Goal: Task Accomplishment & Management: Manage account settings

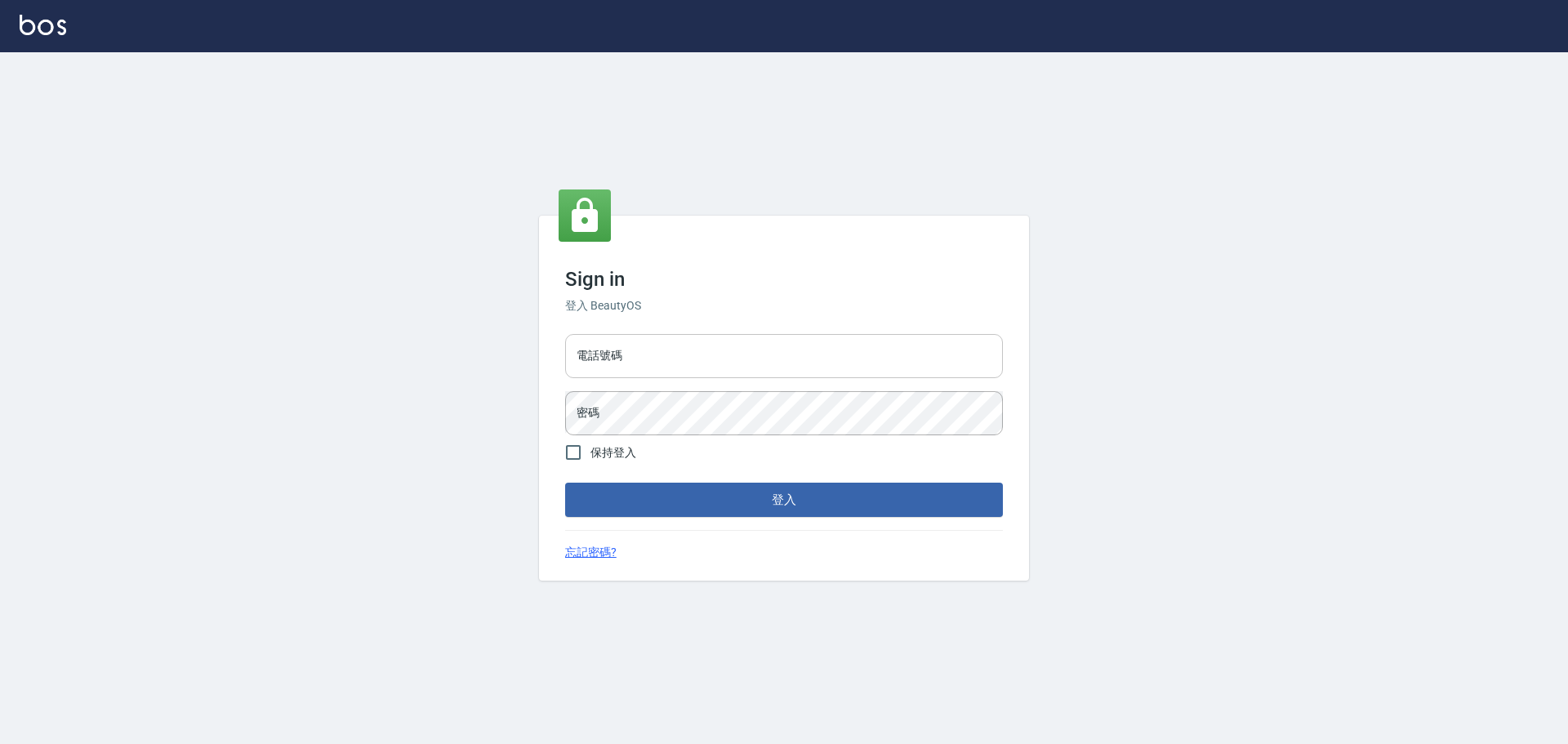
click at [728, 344] on input "電話號碼" at bounding box center [784, 355] width 437 height 44
type input "0981491131"
click at [566, 483] on button "登入" at bounding box center [784, 499] width 437 height 34
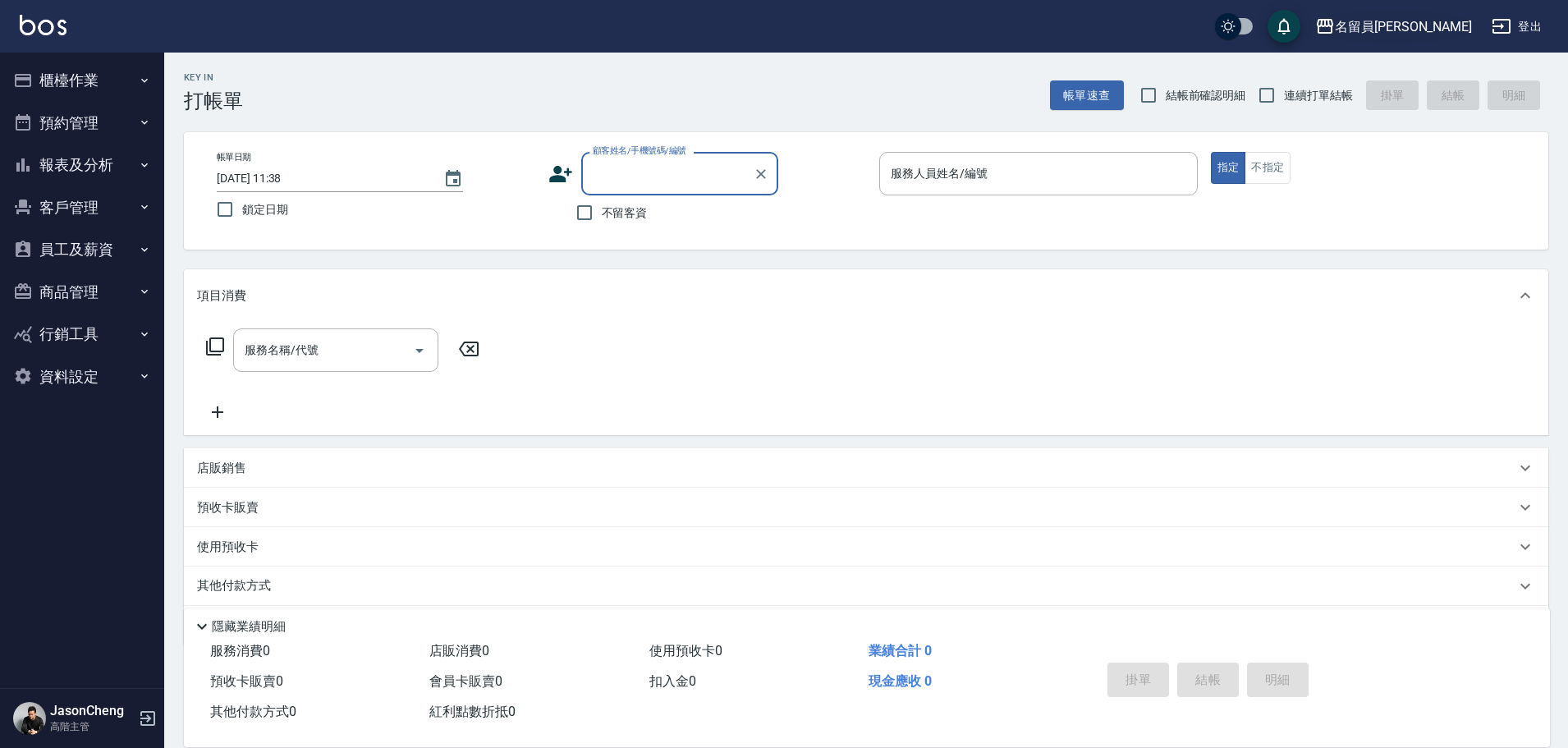
click at [1403, 27] on div "名留員[PERSON_NAME]" at bounding box center [1403, 27] width 137 height 21
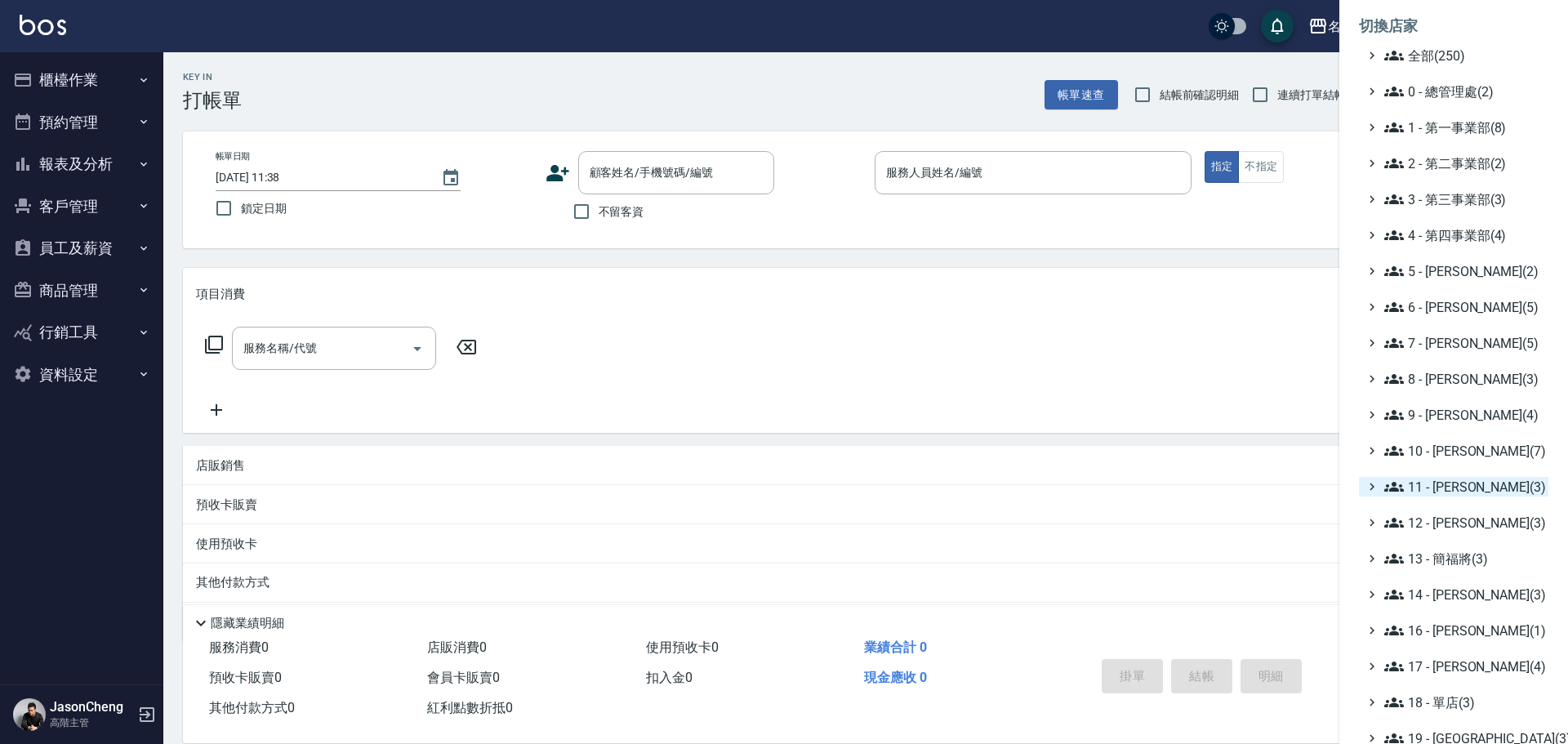
click at [1466, 479] on span "11 - [PERSON_NAME](3)" at bounding box center [1463, 487] width 158 height 20
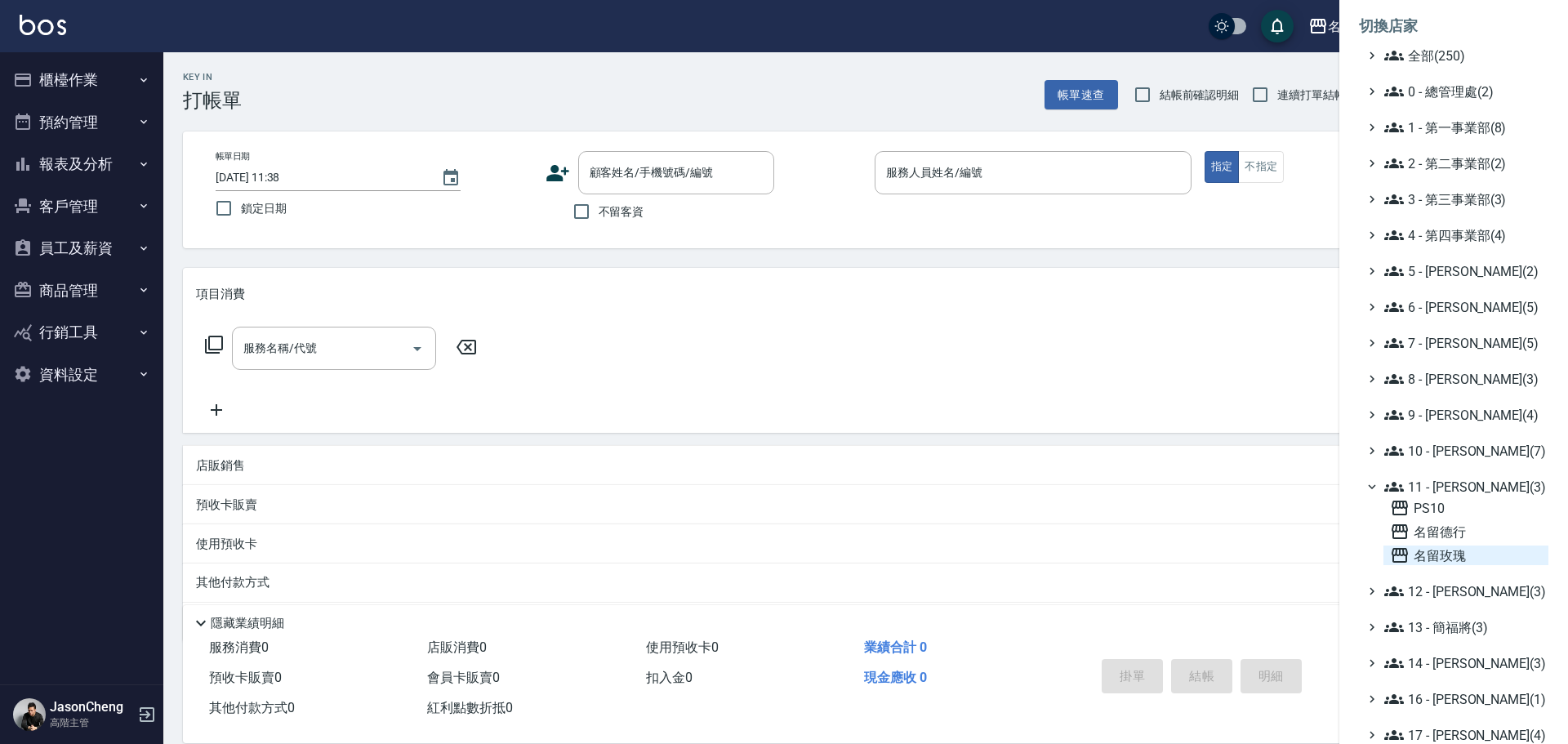
click at [1444, 551] on span "名留玫瑰" at bounding box center [1466, 556] width 152 height 20
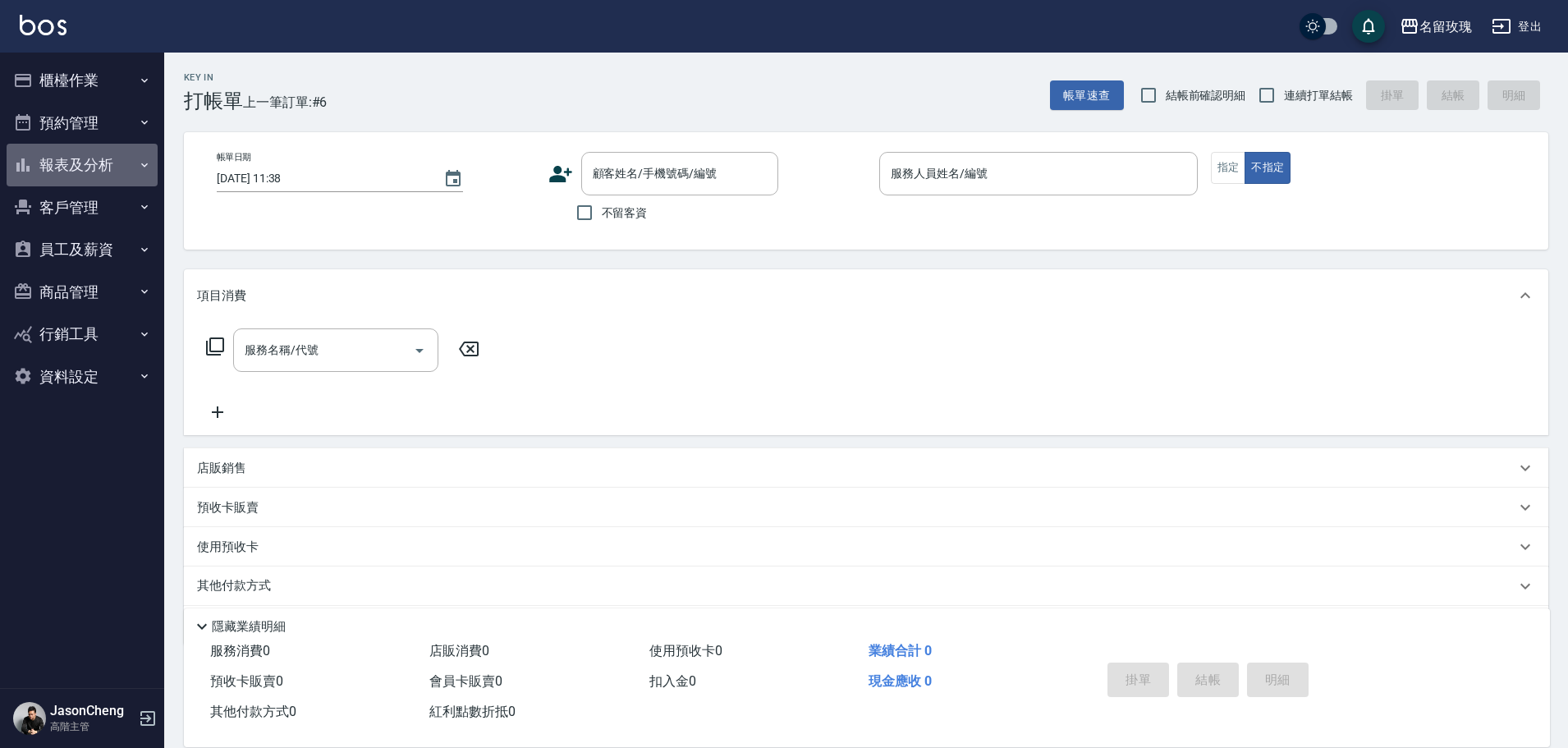
click at [91, 168] on button "報表及分析" at bounding box center [82, 165] width 151 height 42
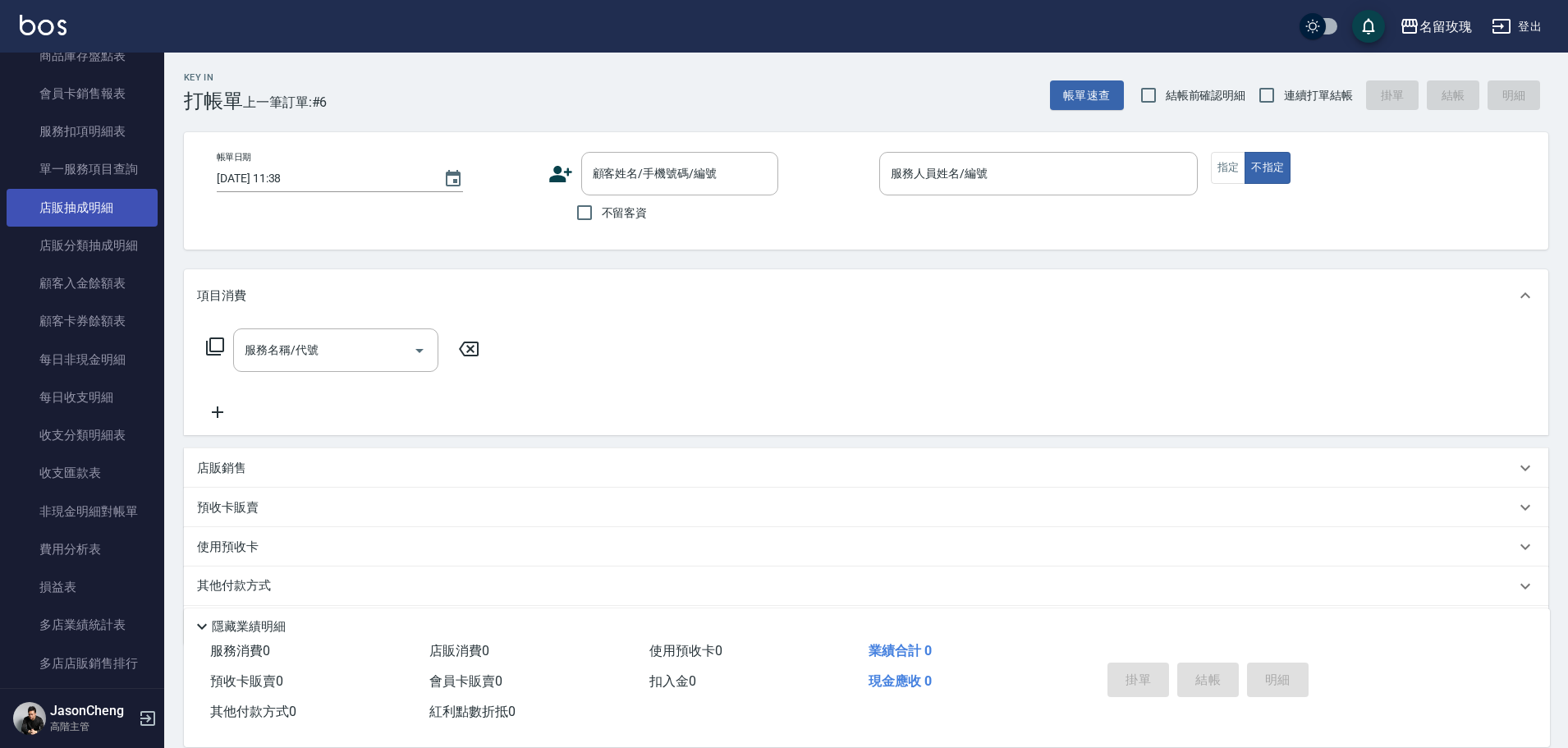
scroll to position [1375, 0]
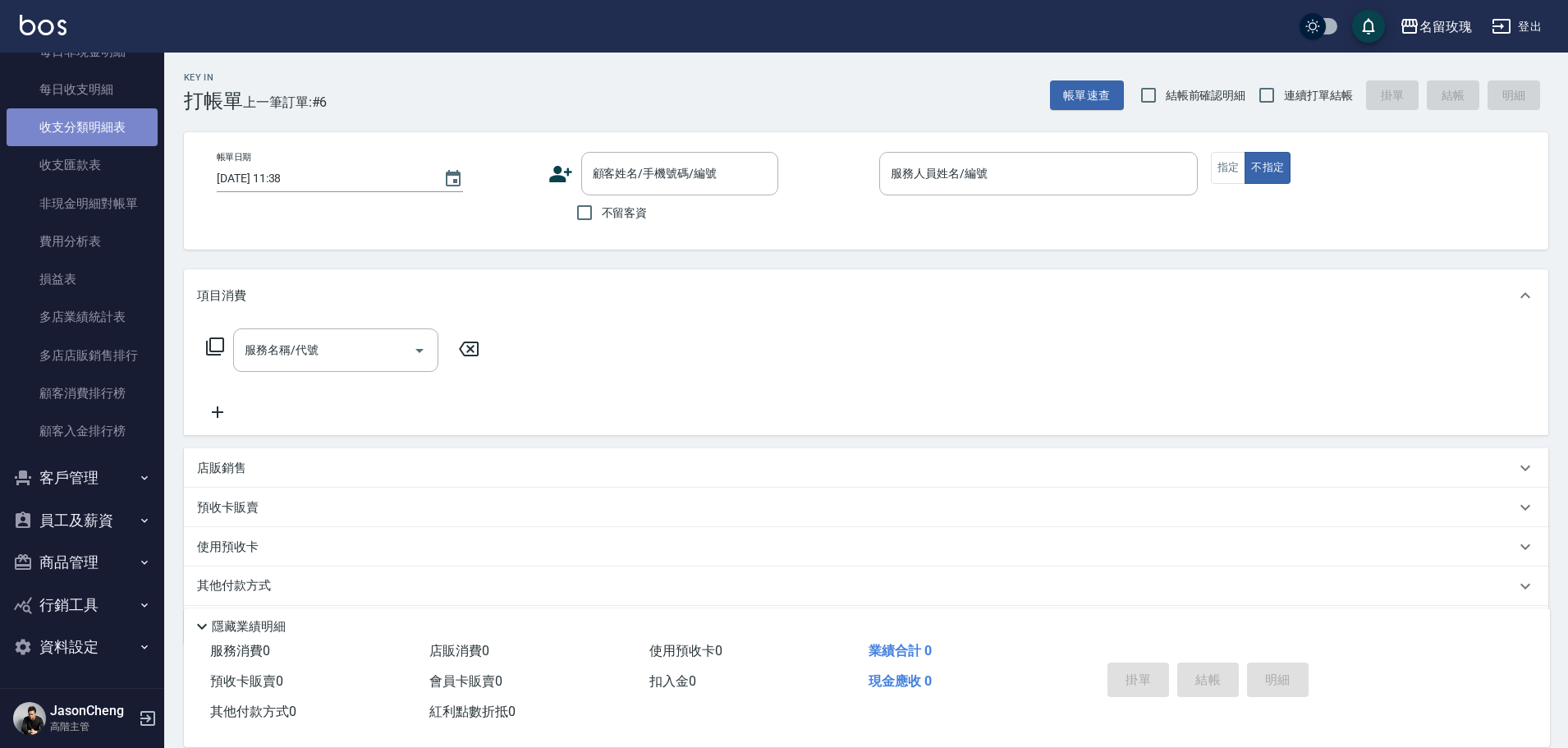
click at [107, 124] on link "收支分類明細表" at bounding box center [82, 126] width 151 height 37
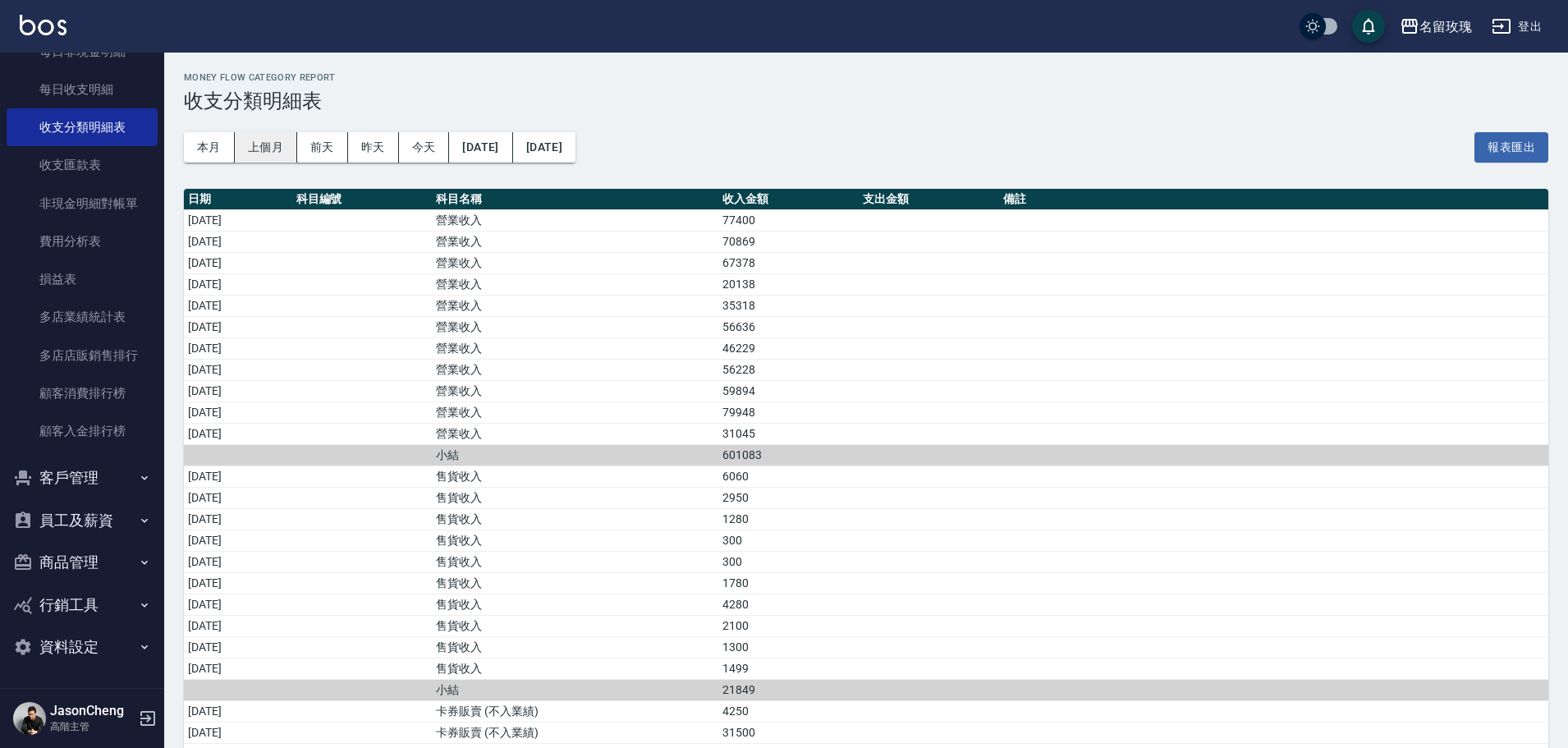
click at [266, 142] on button "上個月" at bounding box center [265, 147] width 62 height 31
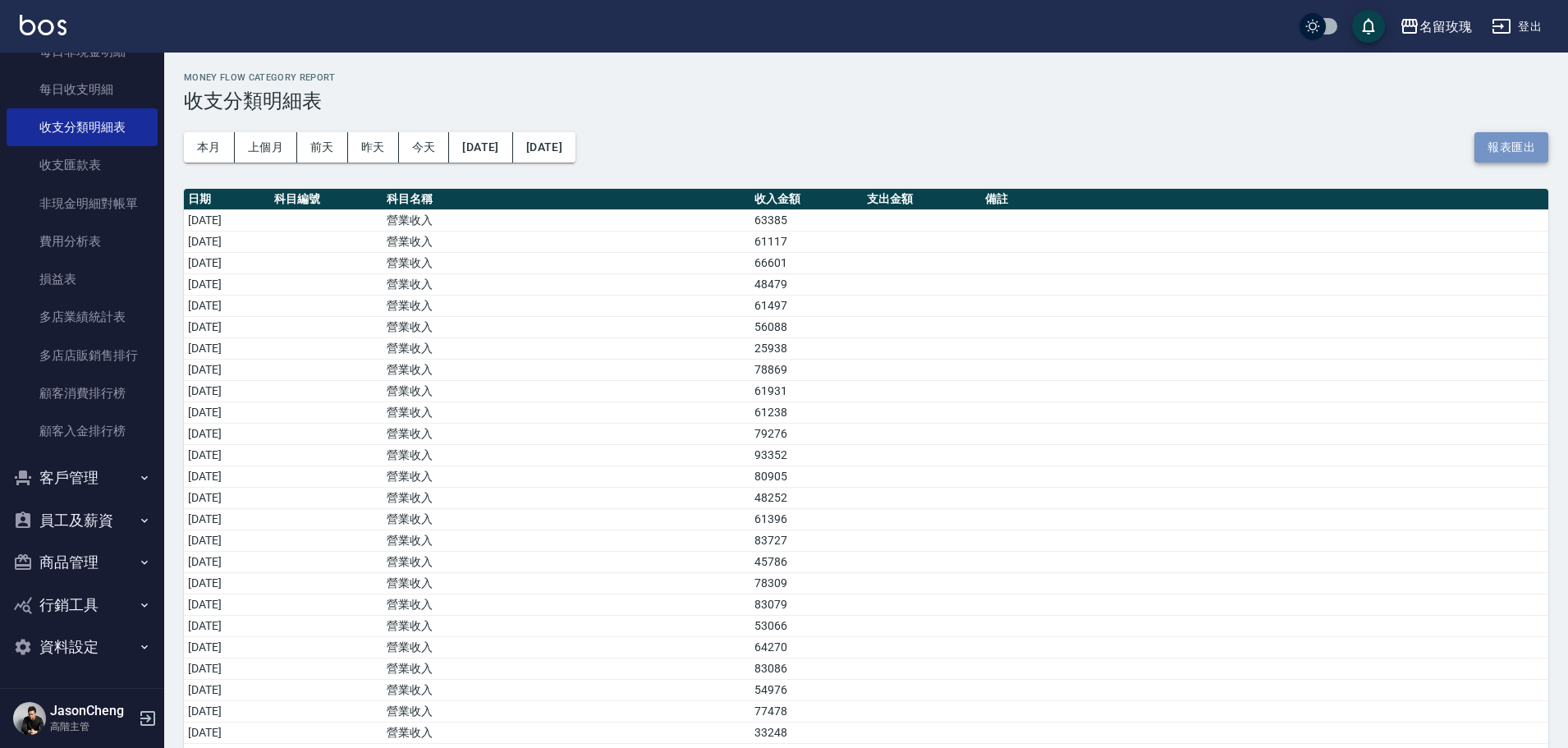
click at [1482, 135] on button "報表匯出" at bounding box center [1511, 147] width 74 height 31
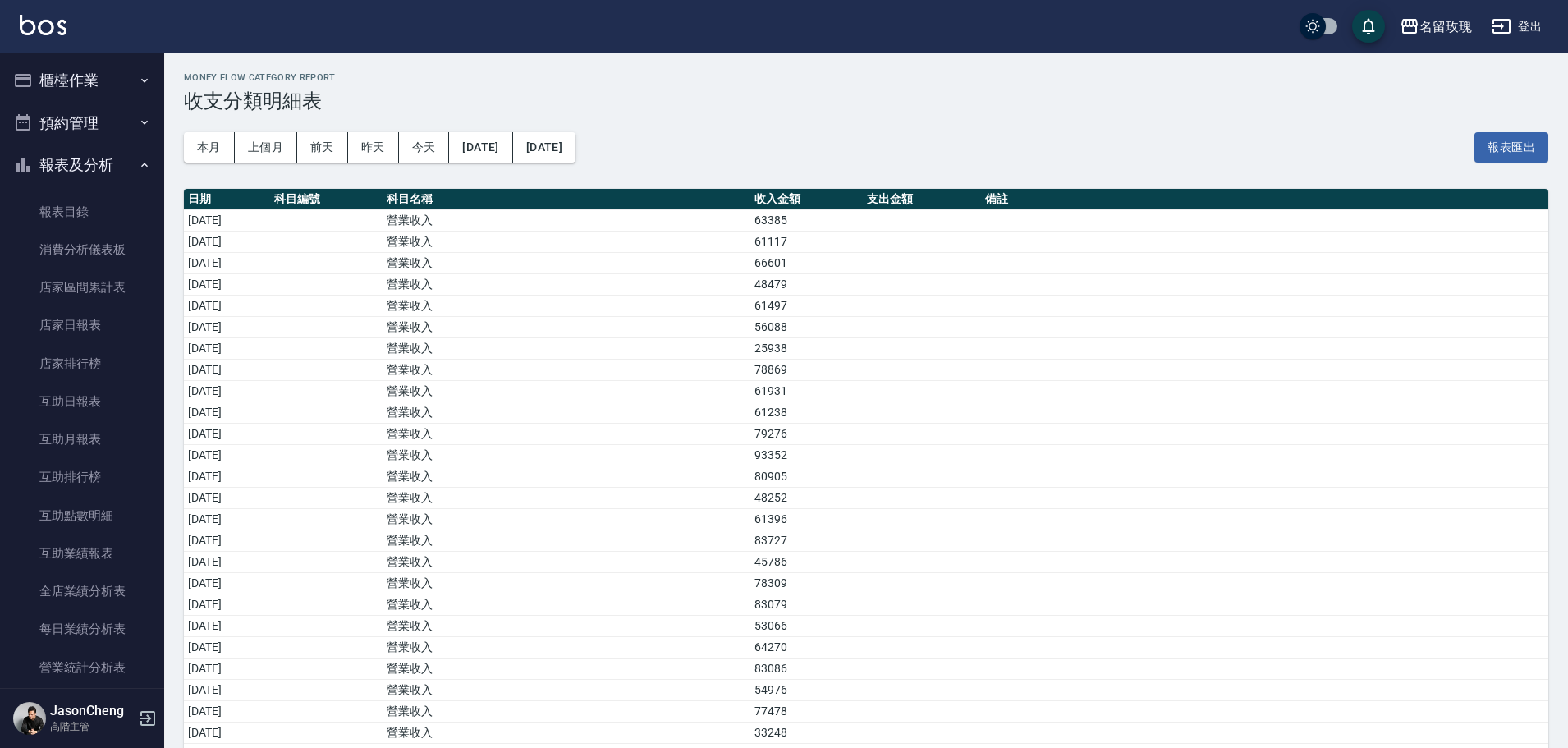
click at [92, 88] on button "櫃檯作業" at bounding box center [82, 80] width 151 height 42
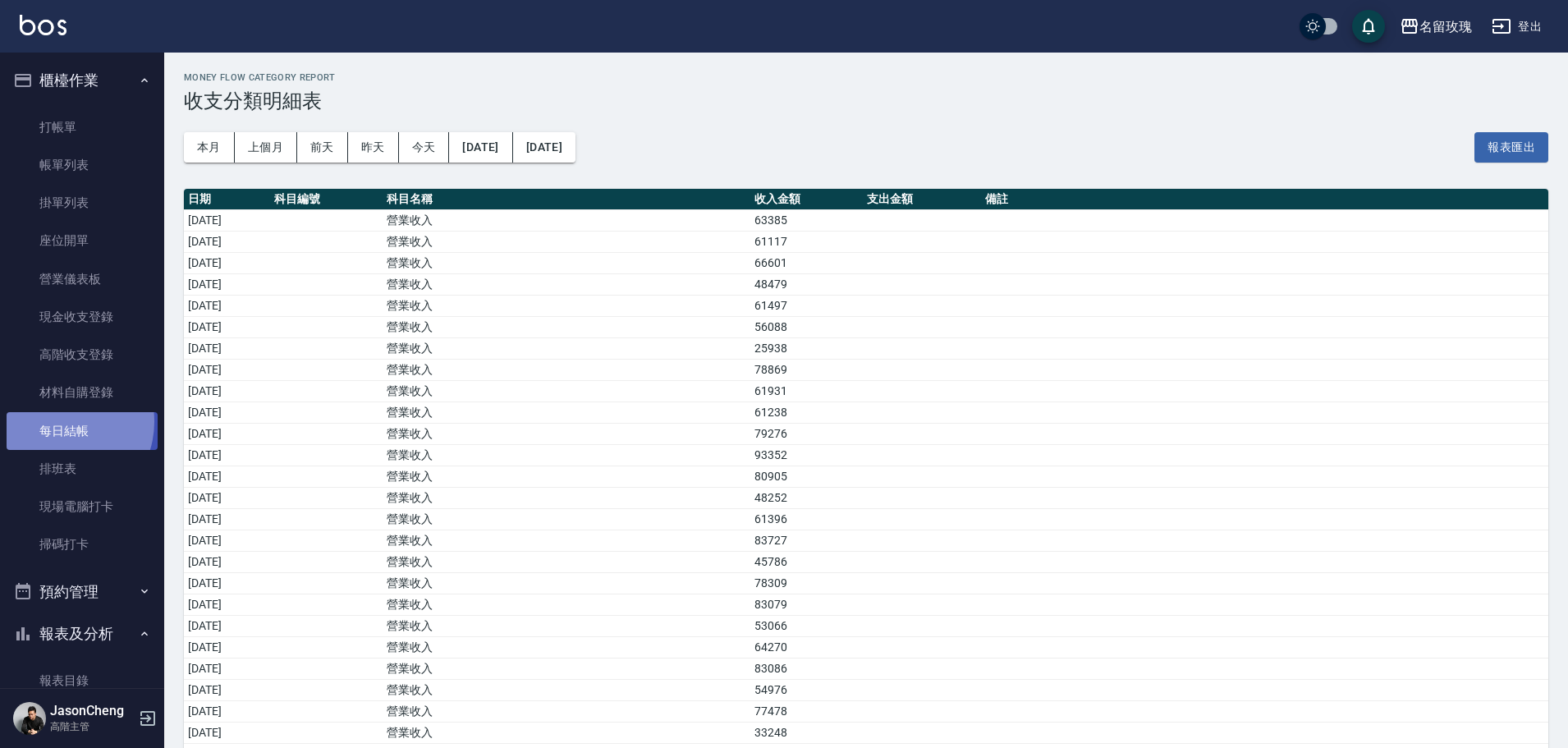
click at [60, 421] on link "每日結帳" at bounding box center [82, 431] width 151 height 37
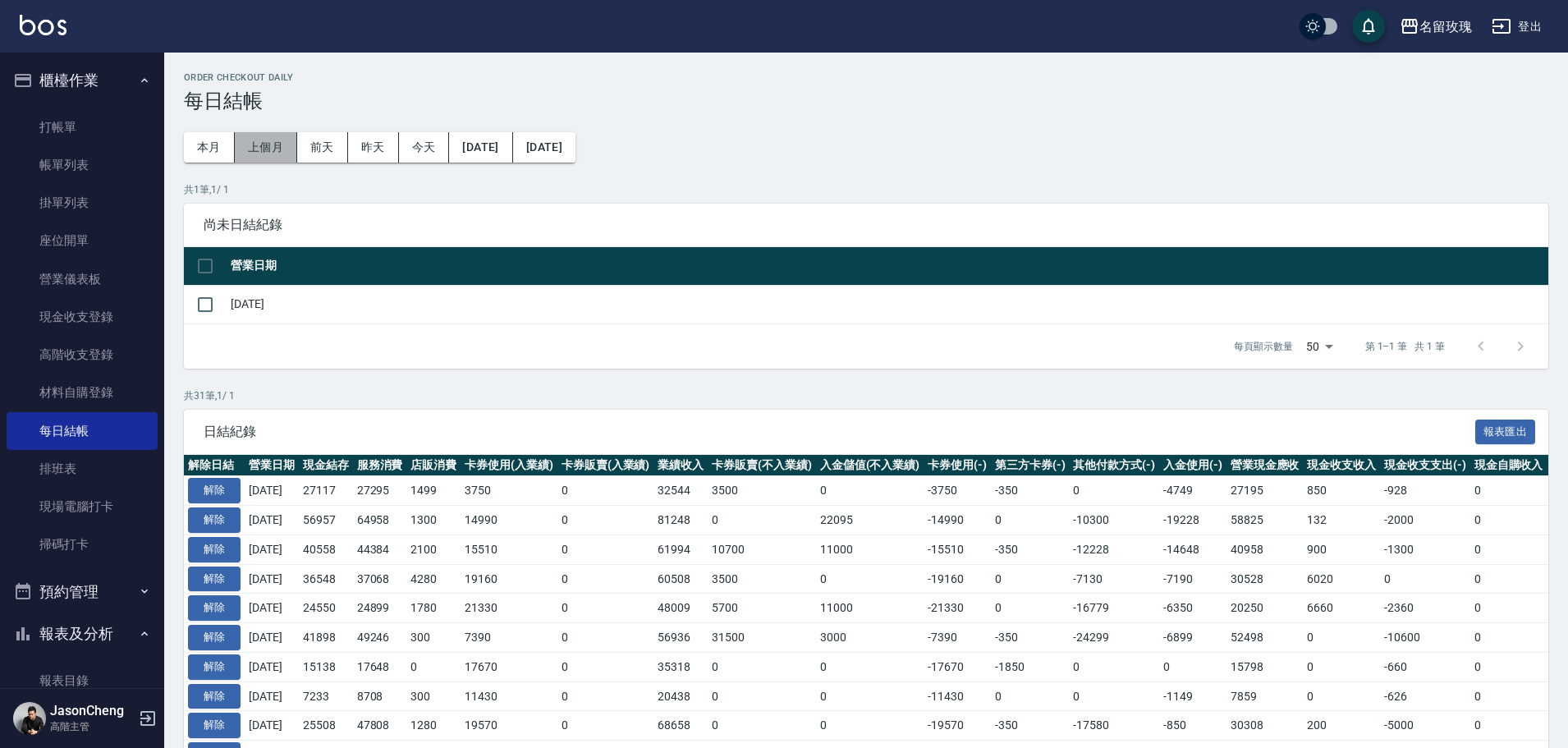
click at [278, 145] on button "上個月" at bounding box center [265, 147] width 62 height 31
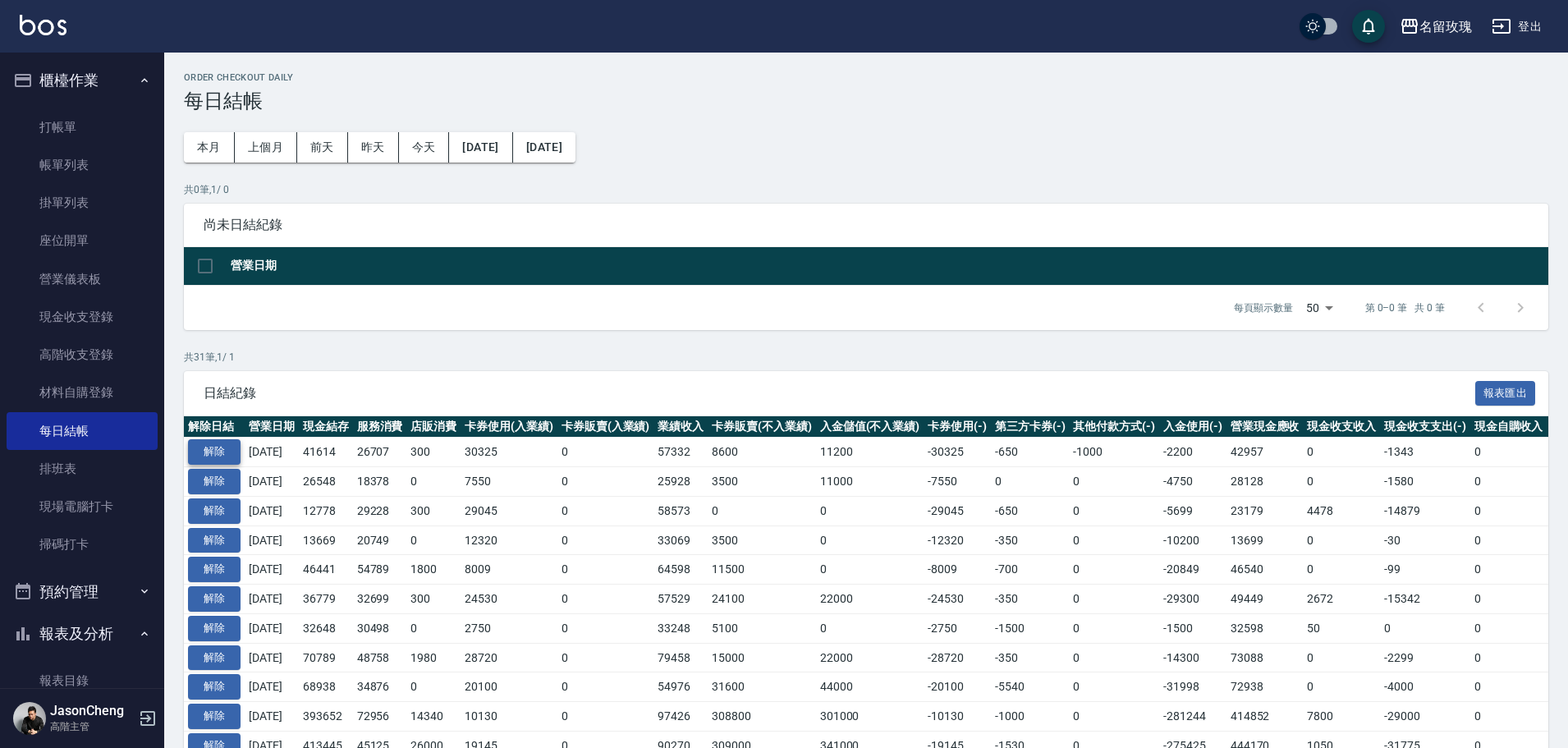
click at [221, 447] on button "解除" at bounding box center [214, 451] width 52 height 26
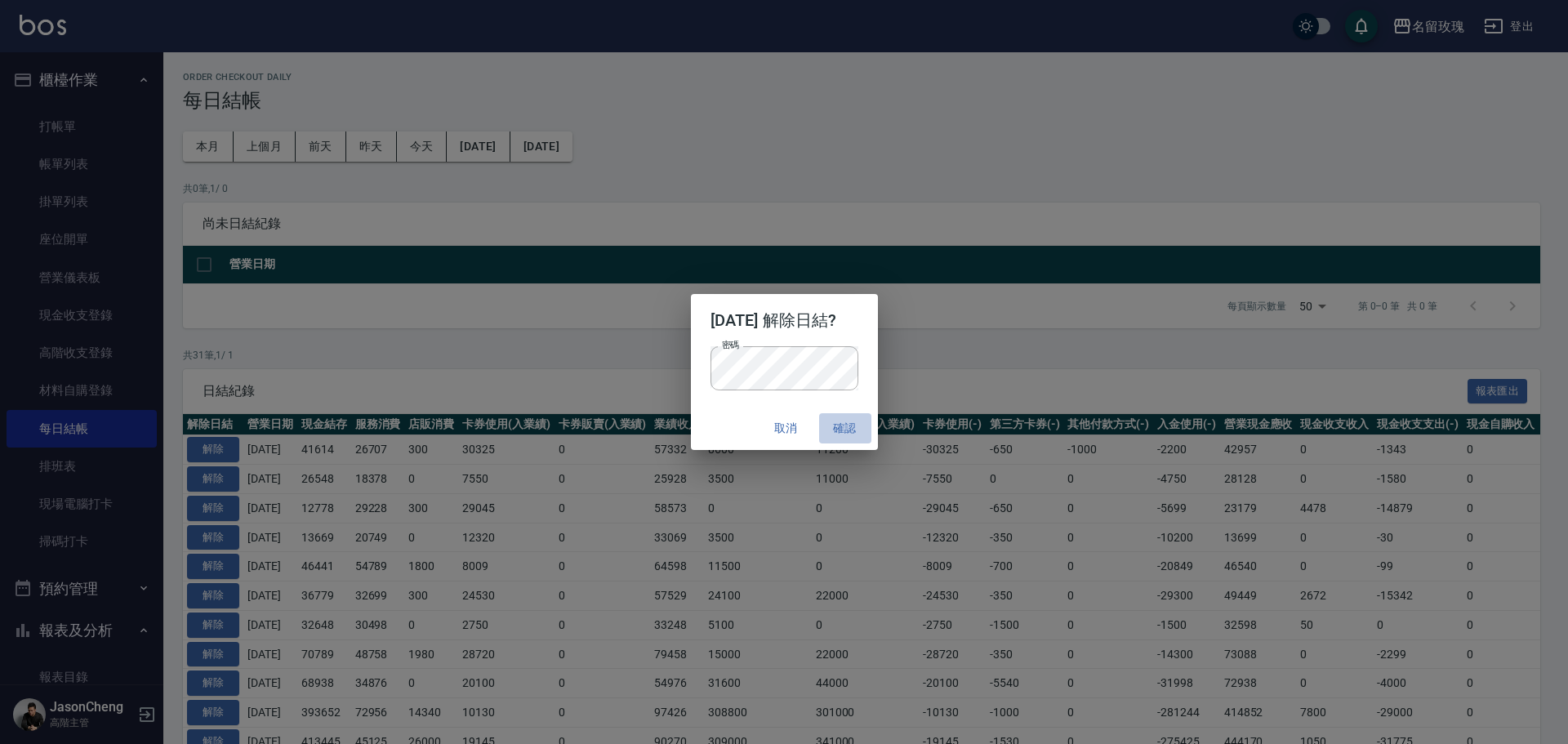
click at [859, 424] on button "確認" at bounding box center [845, 428] width 52 height 31
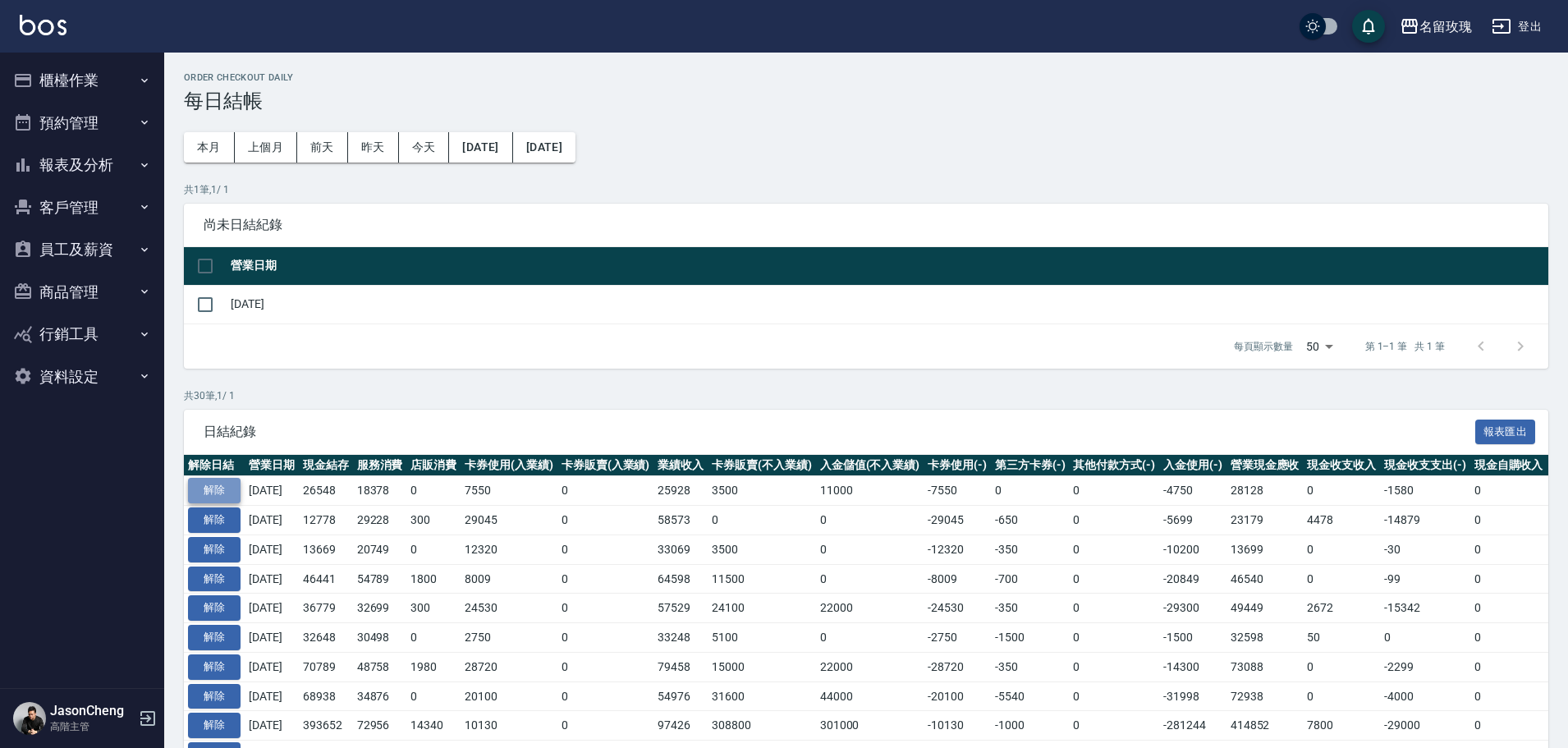
click at [208, 485] on button "解除" at bounding box center [214, 490] width 52 height 26
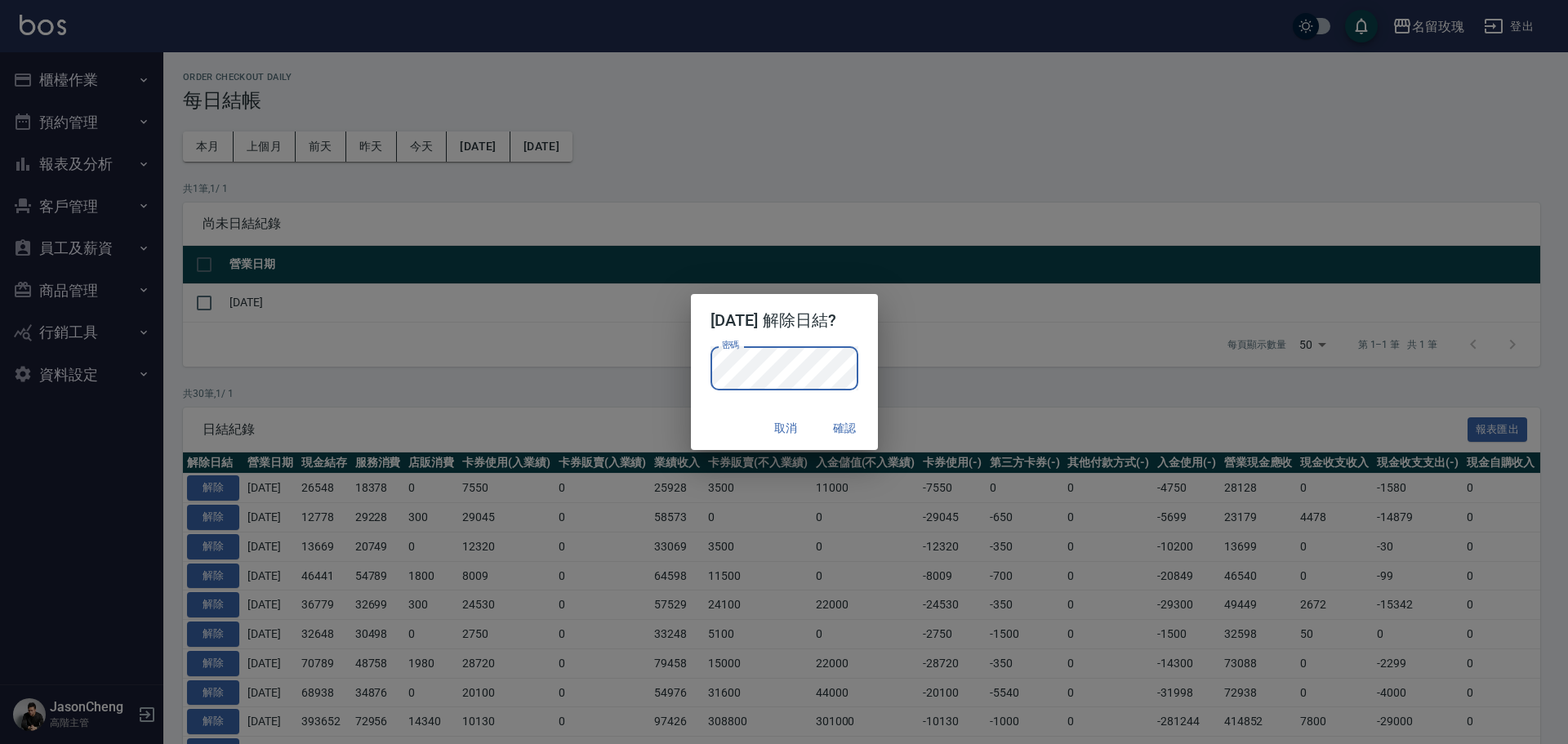
click at [365, 311] on div "2025/07/30 解除日結? 密碼 密碼 取消 確認" at bounding box center [784, 372] width 1568 height 744
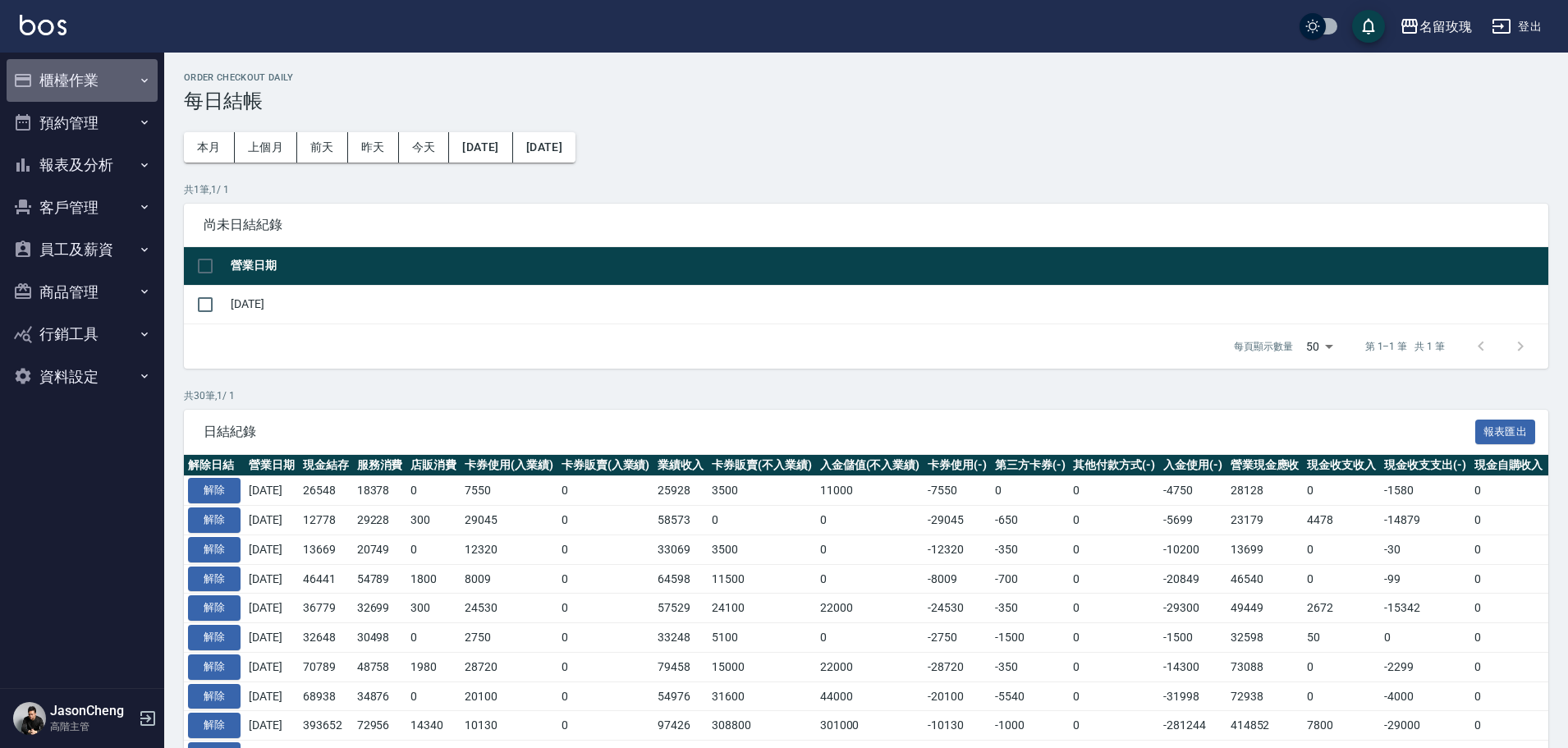
drag, startPoint x: 81, startPoint y: 70, endPoint x: 62, endPoint y: 96, distance: 32.2
click at [81, 69] on button "櫃檯作業" at bounding box center [82, 80] width 151 height 42
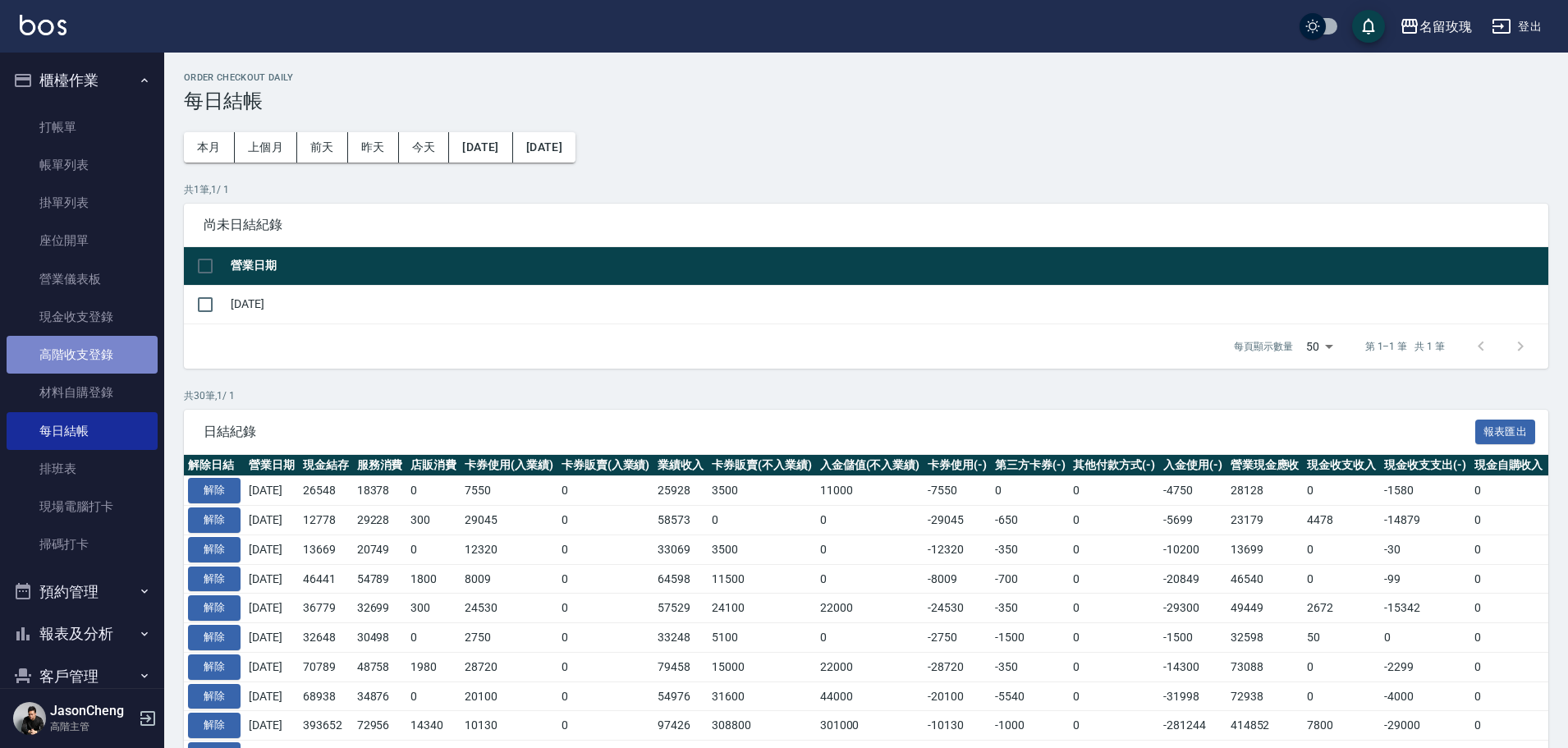
click at [105, 349] on link "高階收支登錄" at bounding box center [82, 354] width 151 height 37
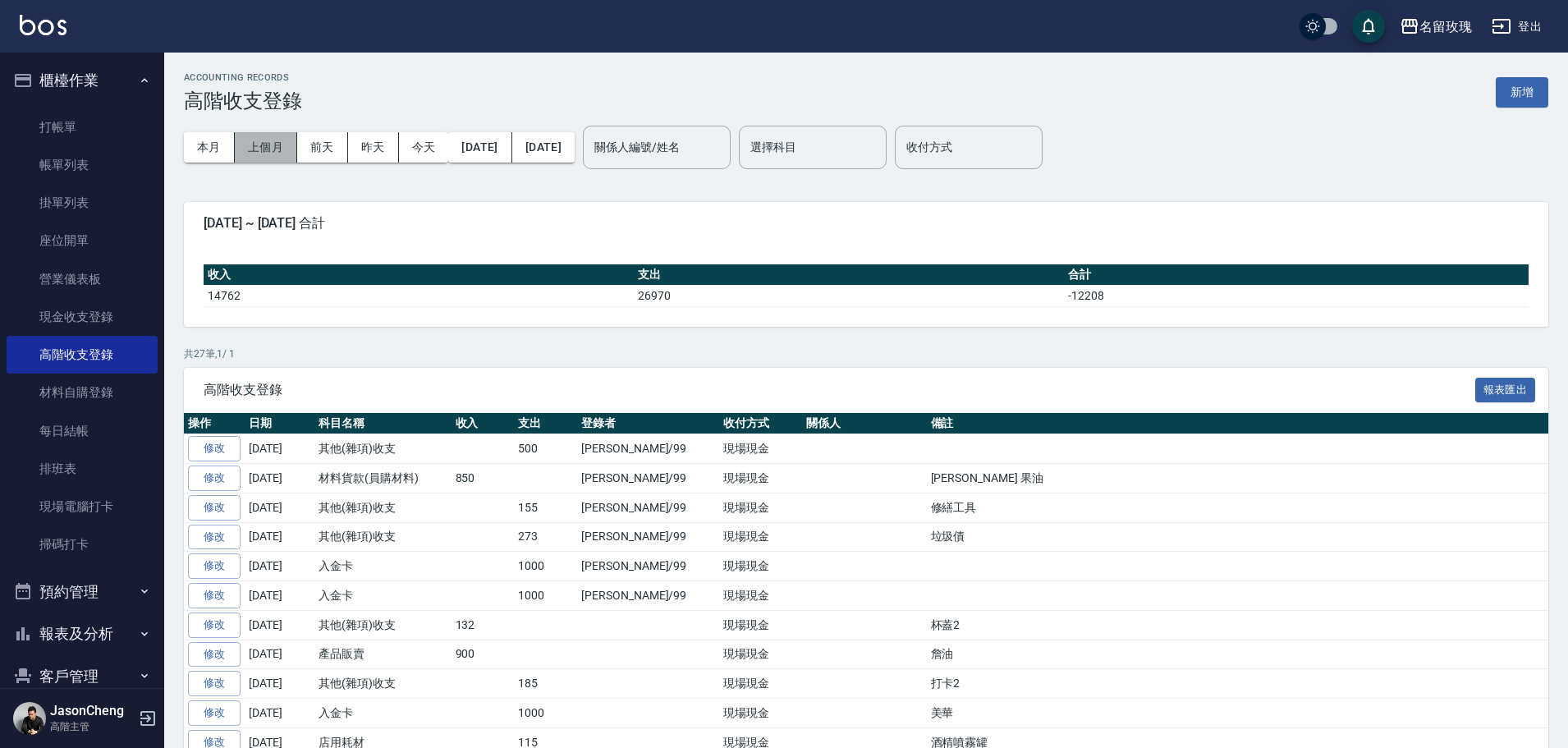
click at [273, 141] on button "上個月" at bounding box center [265, 147] width 62 height 31
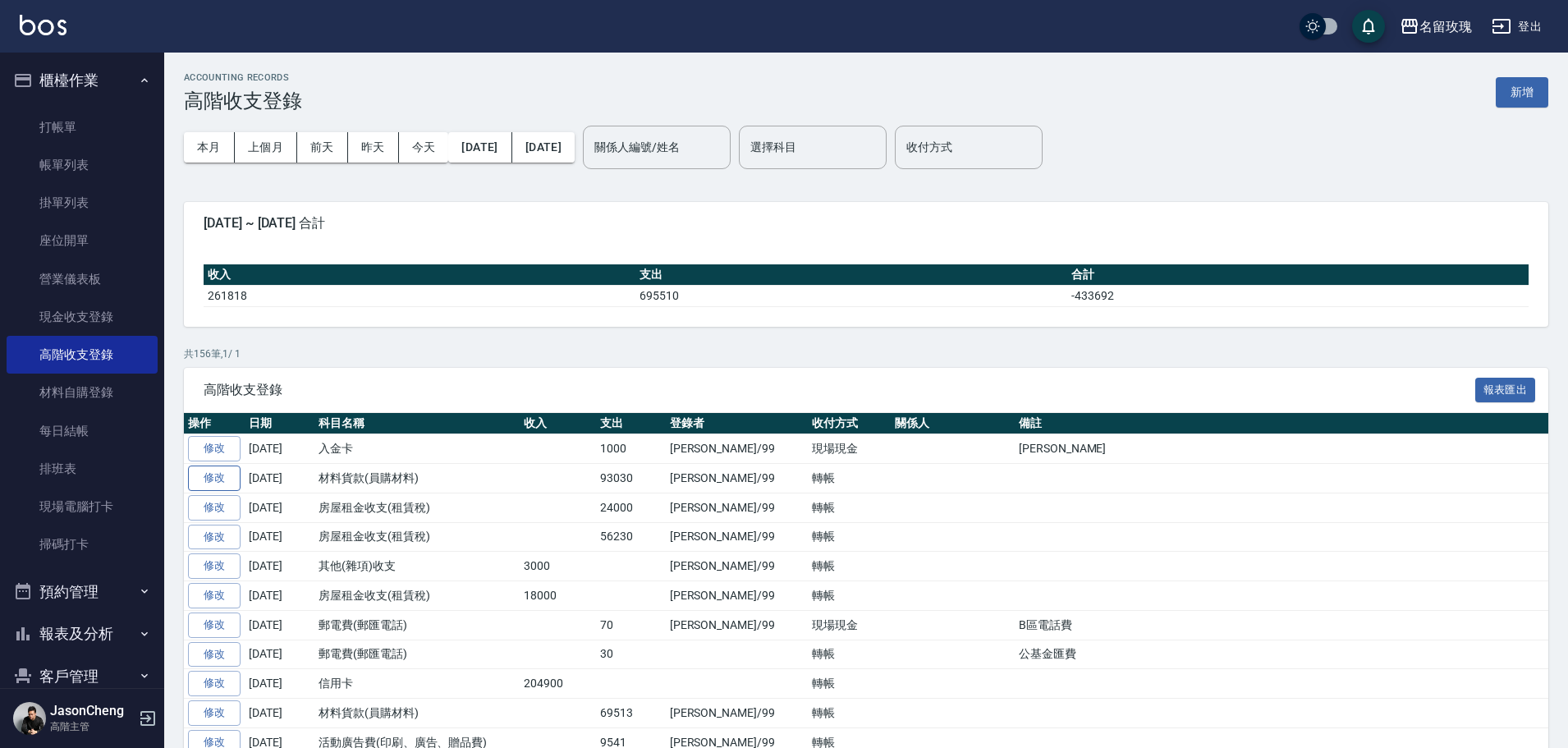
click at [214, 476] on link "修改" at bounding box center [214, 478] width 52 height 26
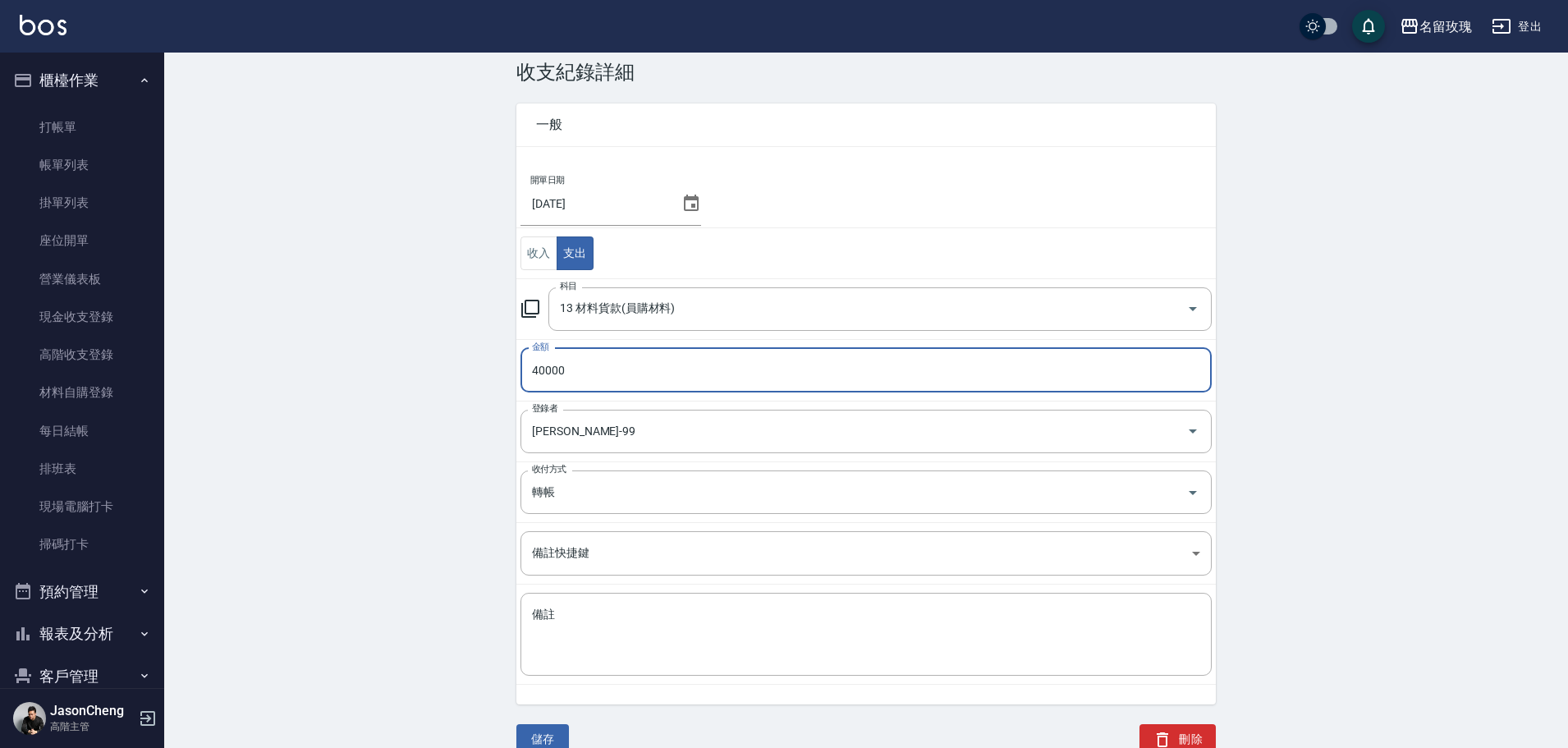
scroll to position [55, 0]
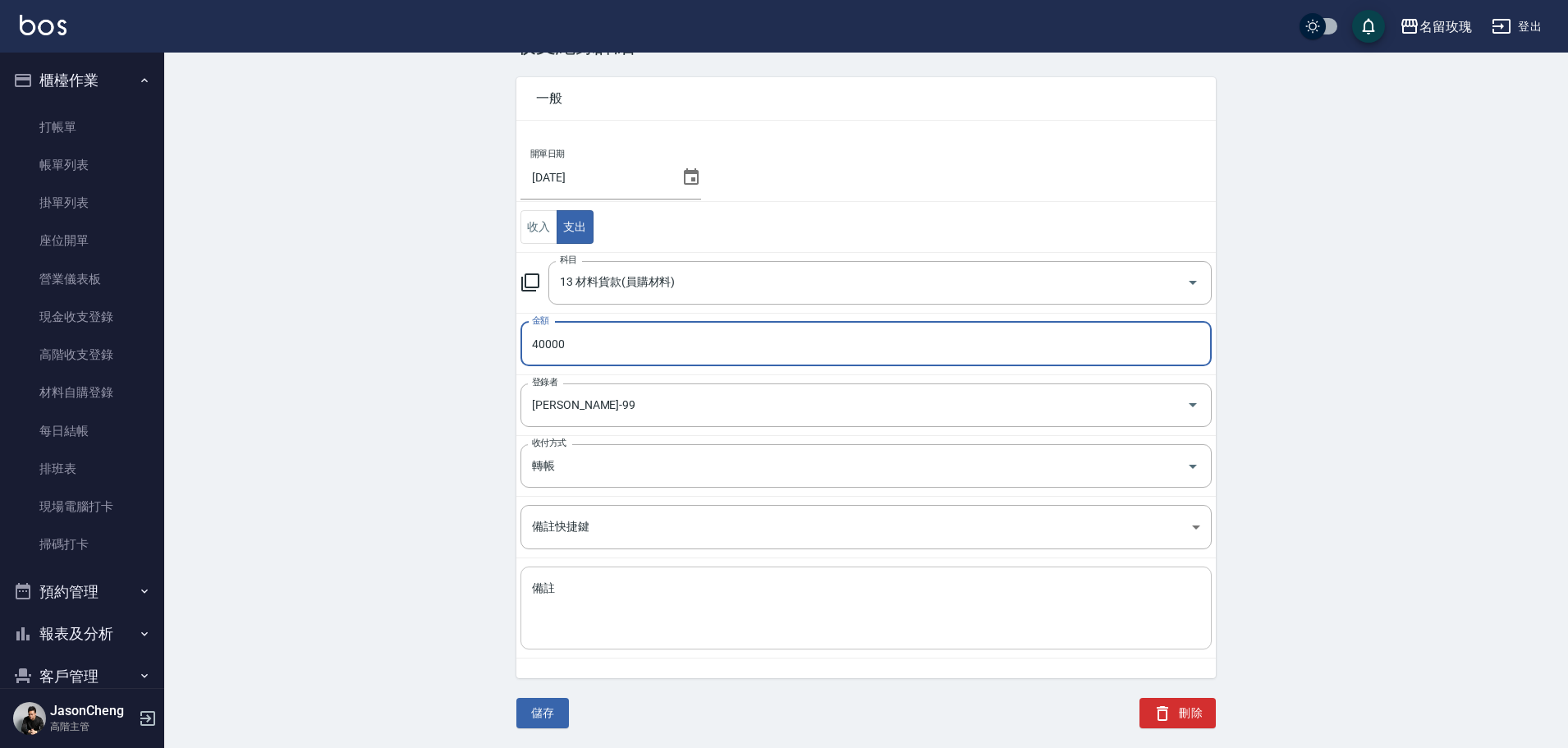
type input "40000"
click at [568, 581] on textarea "備註" at bounding box center [866, 608] width 668 height 56
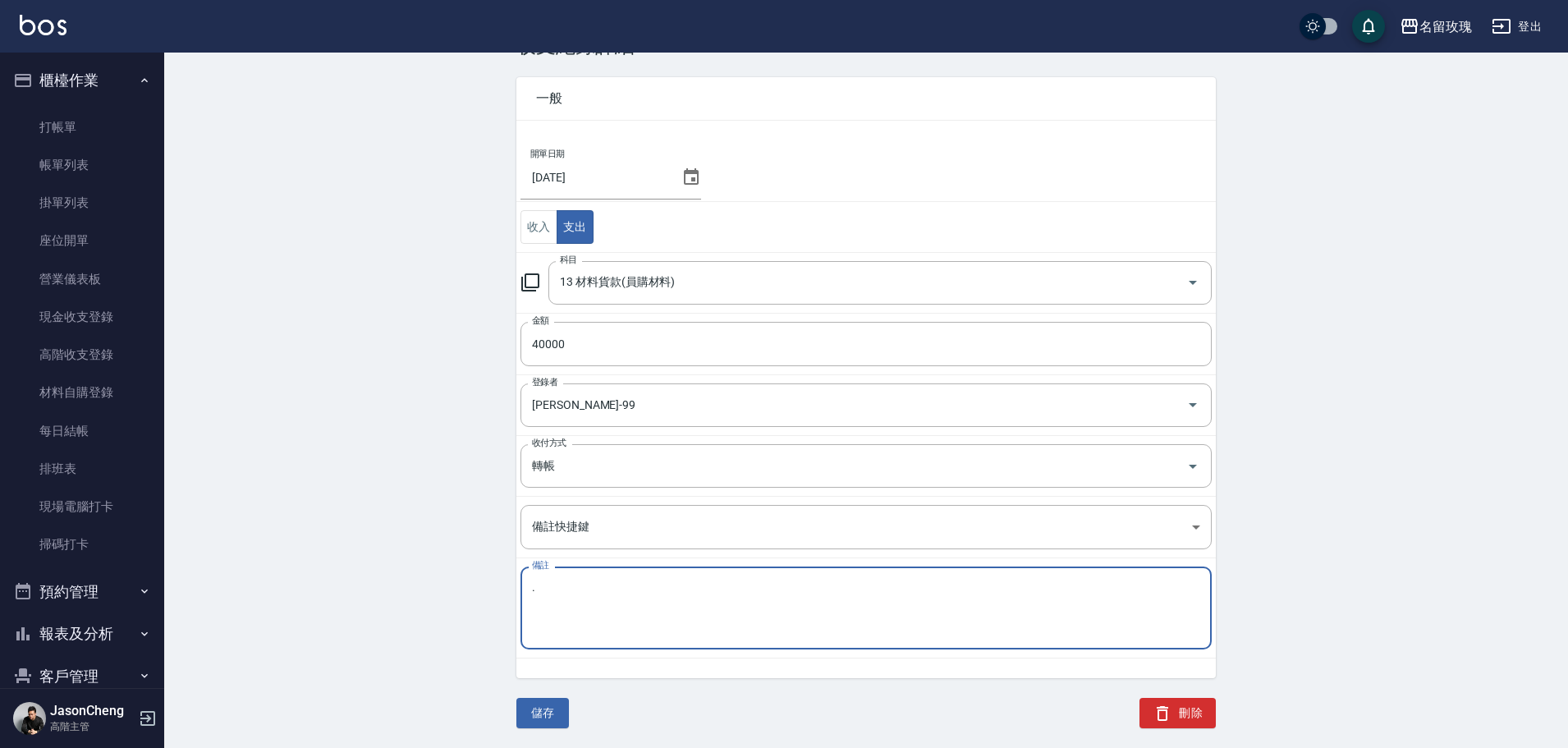
type textarea "."
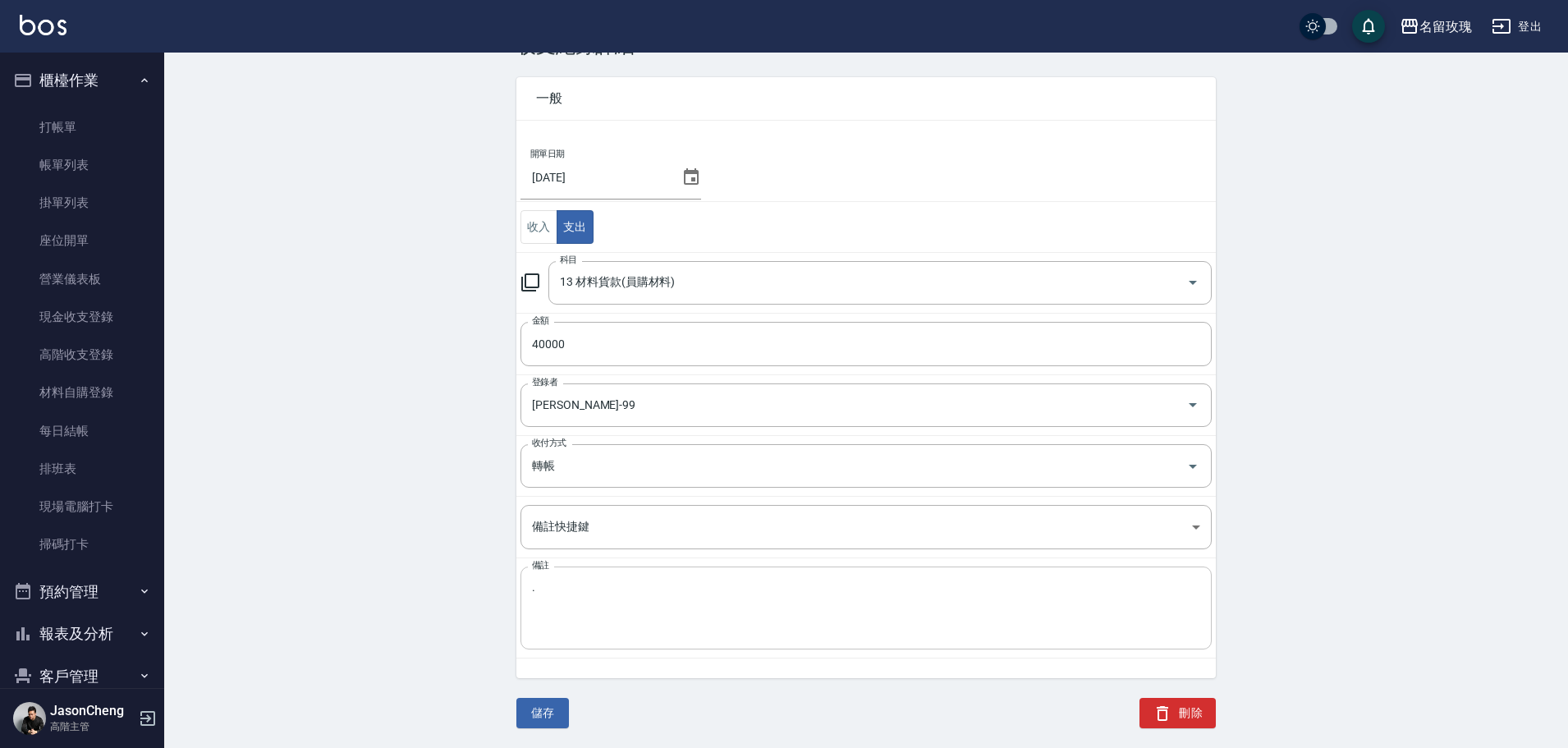
click at [568, 582] on textarea "." at bounding box center [866, 608] width 668 height 56
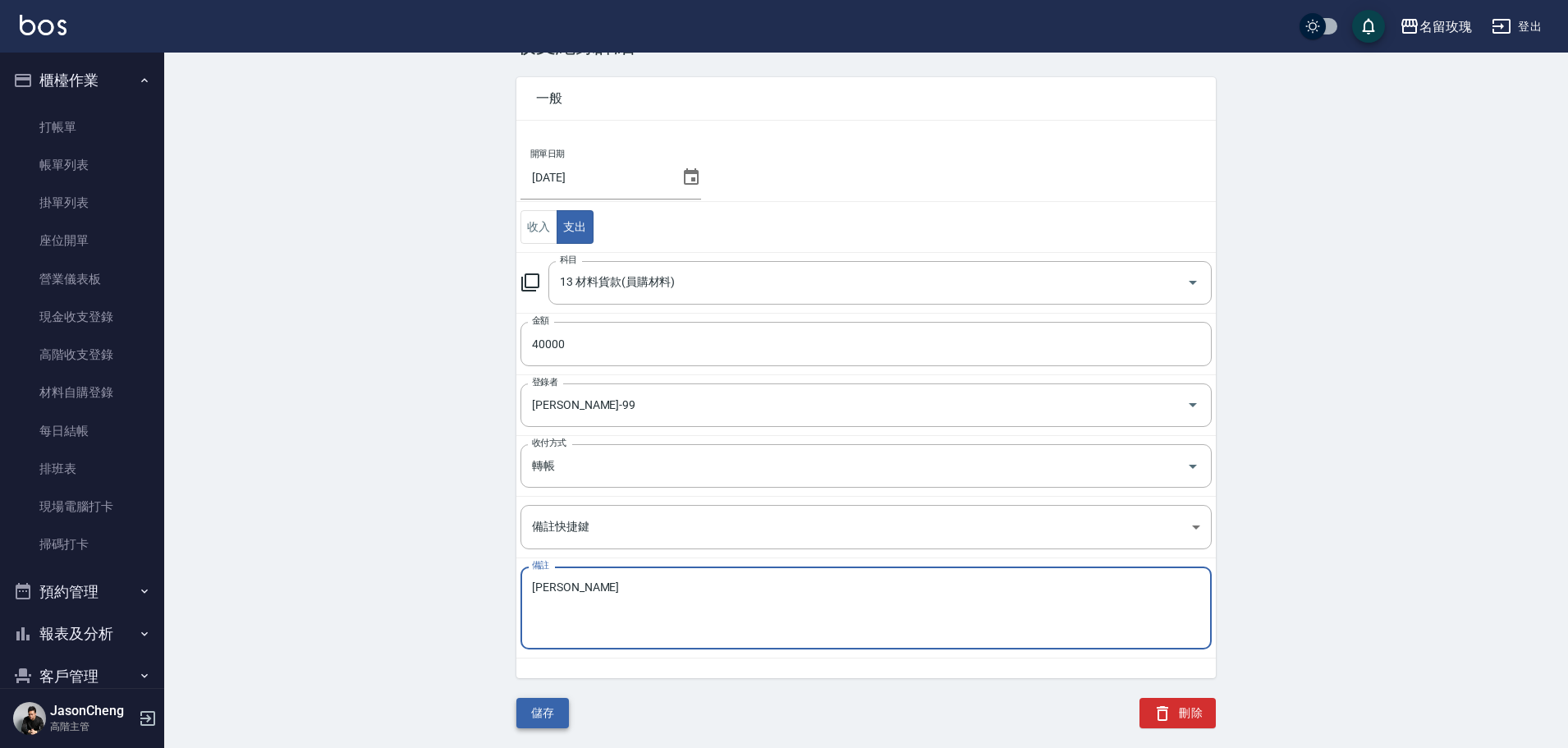
type textarea "歐娜"
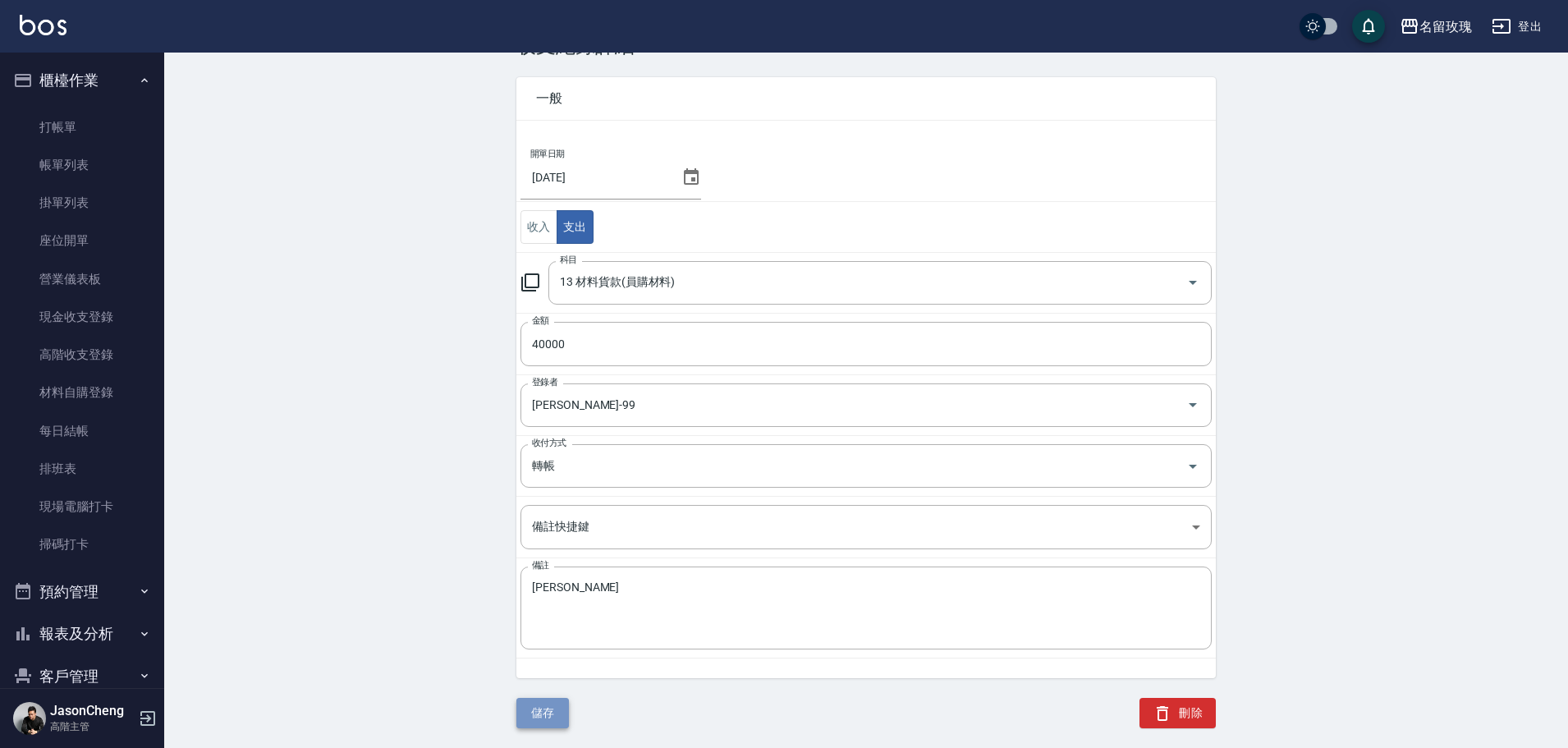
click at [541, 715] on button "儲存" at bounding box center [542, 713] width 52 height 31
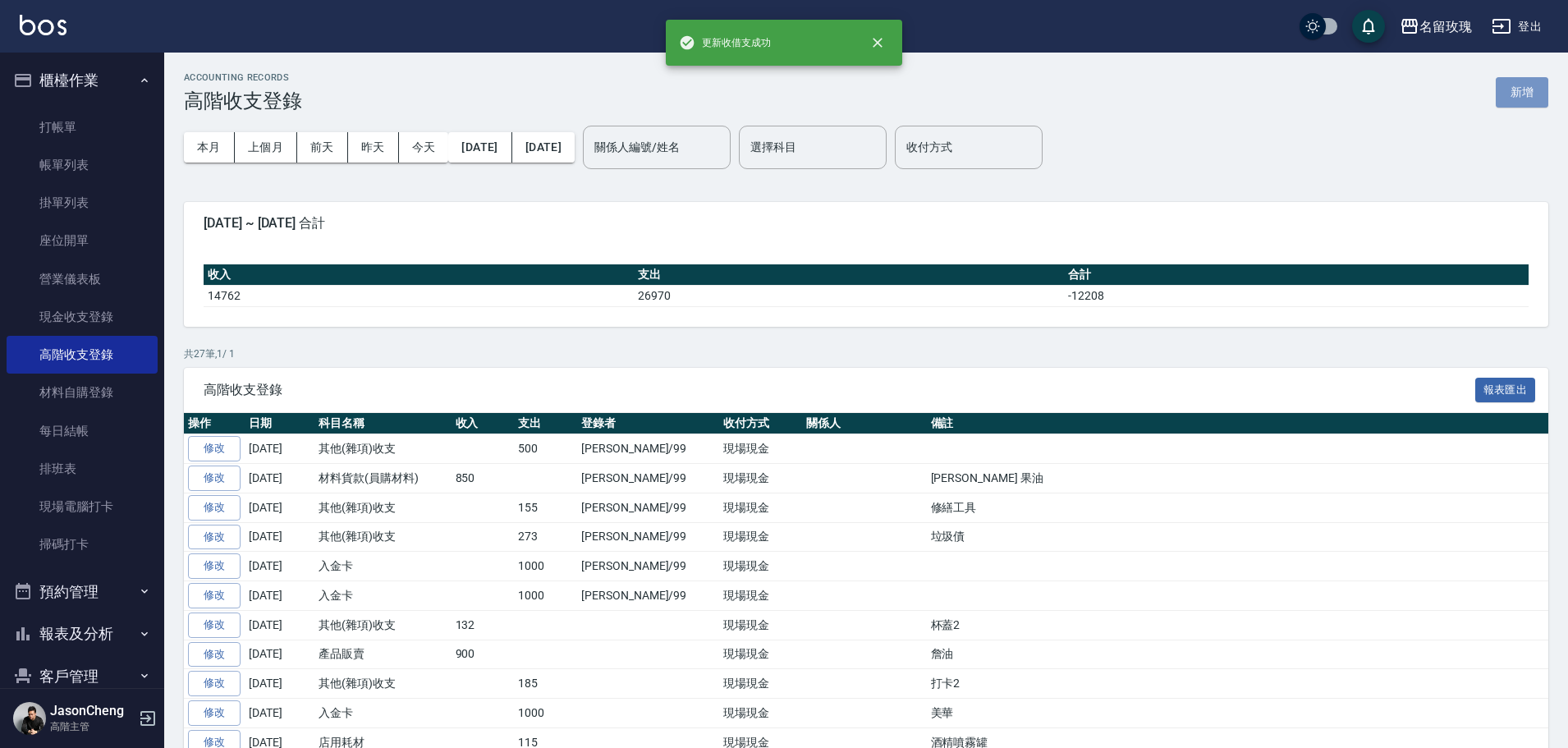
drag, startPoint x: 1527, startPoint y: 91, endPoint x: 1387, endPoint y: 133, distance: 146.2
click at [1527, 90] on button "新增" at bounding box center [1521, 92] width 52 height 31
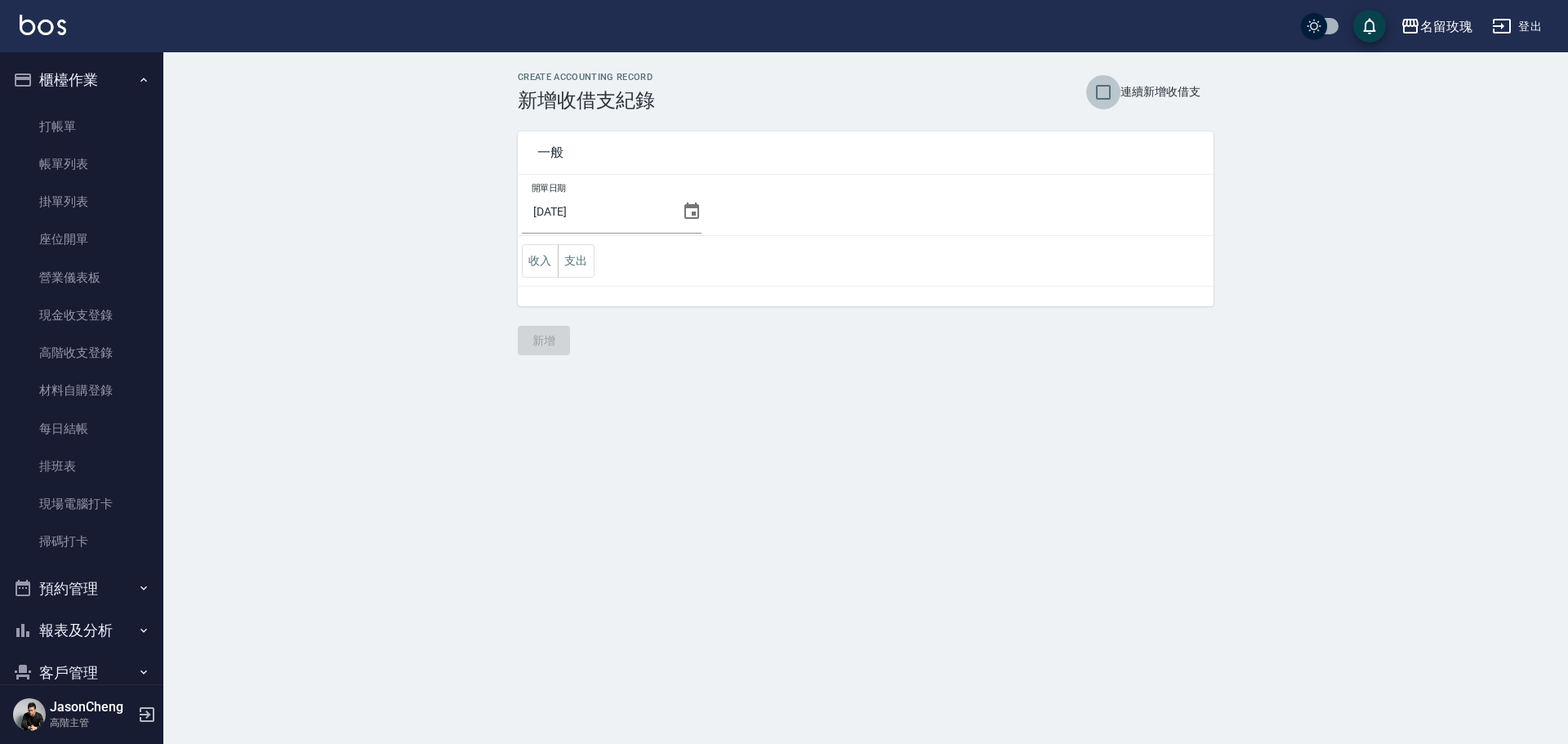
click at [1105, 84] on input "連續新增收借支" at bounding box center [1103, 92] width 34 height 34
checkbox input "true"
click at [691, 207] on icon at bounding box center [692, 211] width 15 height 17
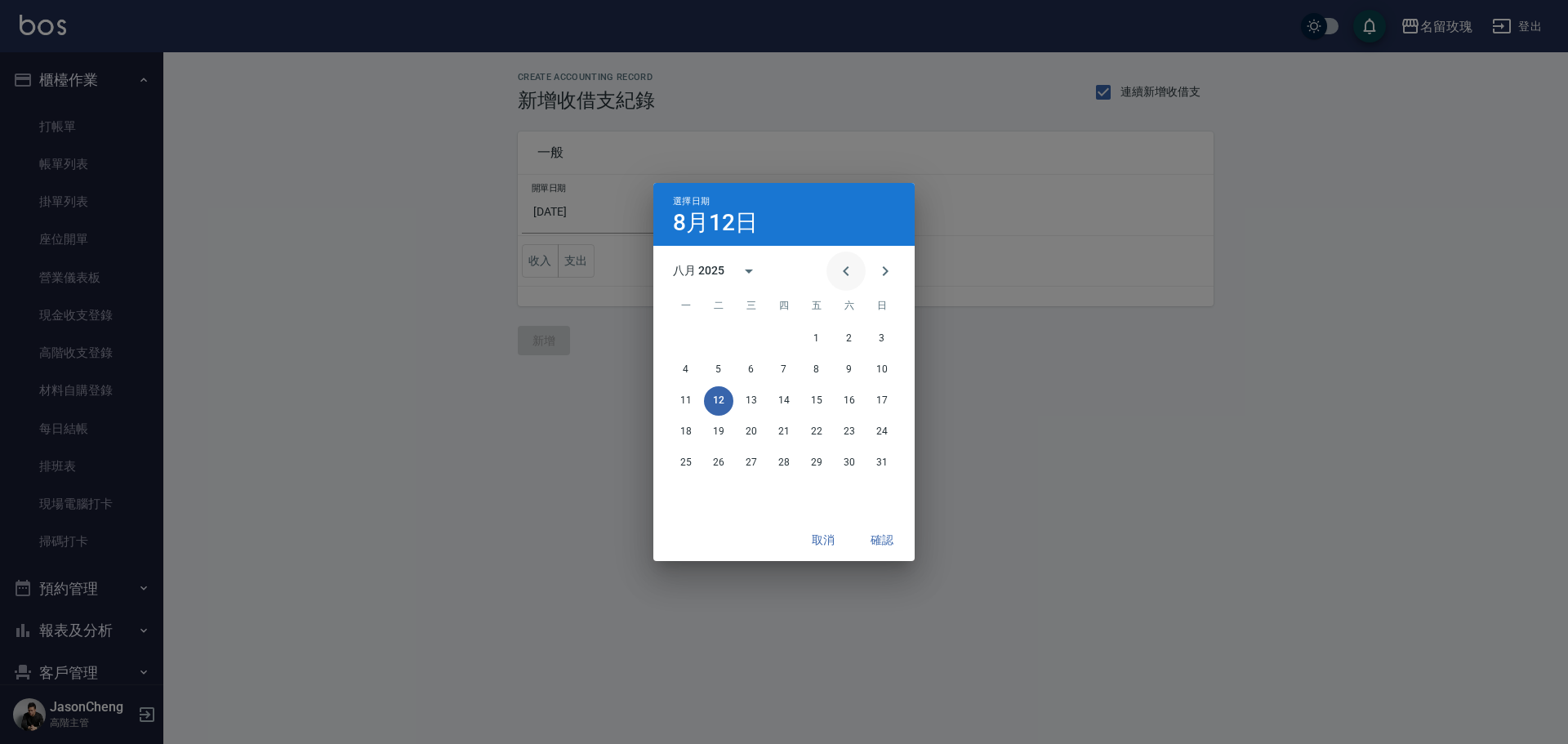
click at [849, 273] on icon "Previous month" at bounding box center [846, 271] width 20 height 20
click at [785, 465] on button "31" at bounding box center [784, 463] width 30 height 30
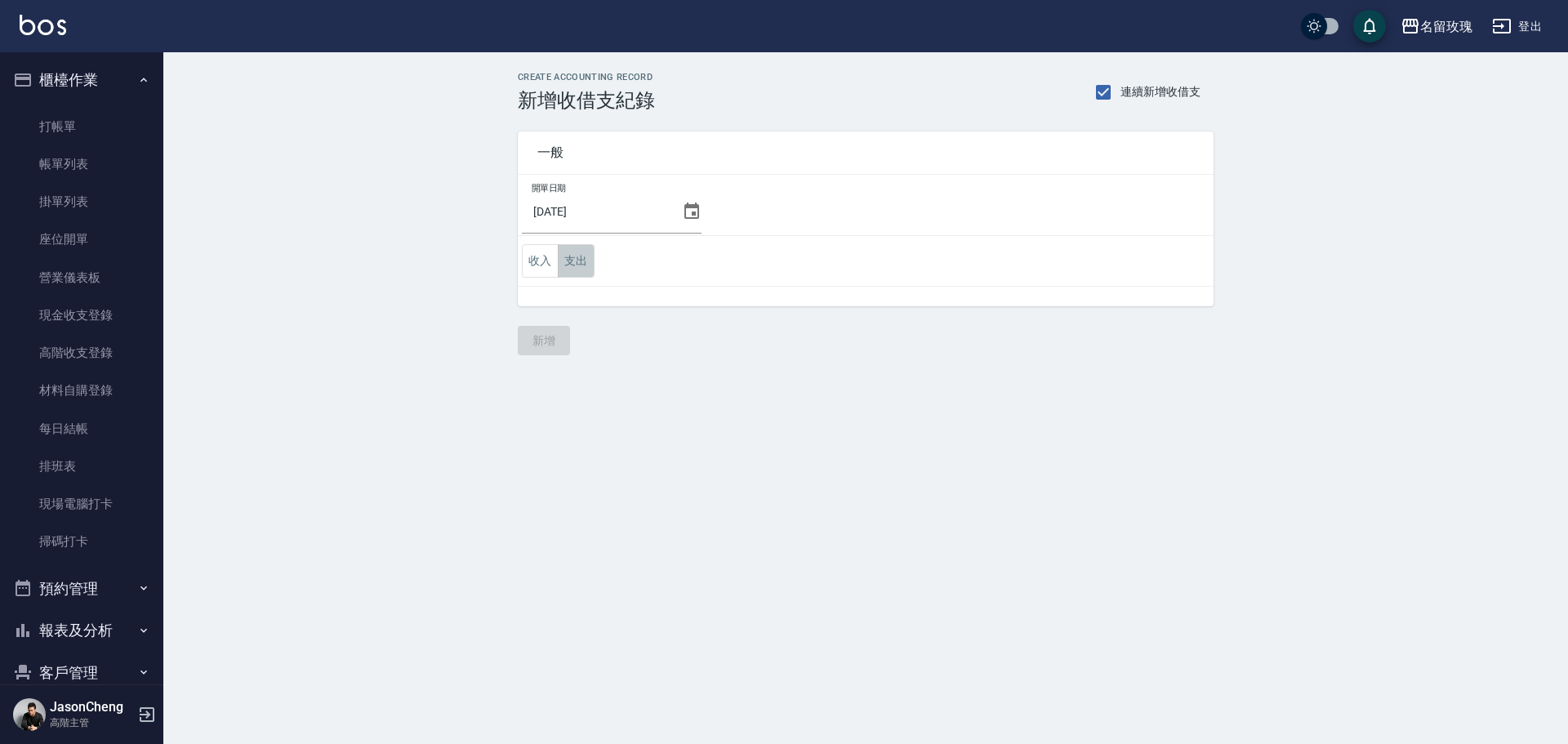
click at [566, 263] on button "支出" at bounding box center [576, 260] width 36 height 33
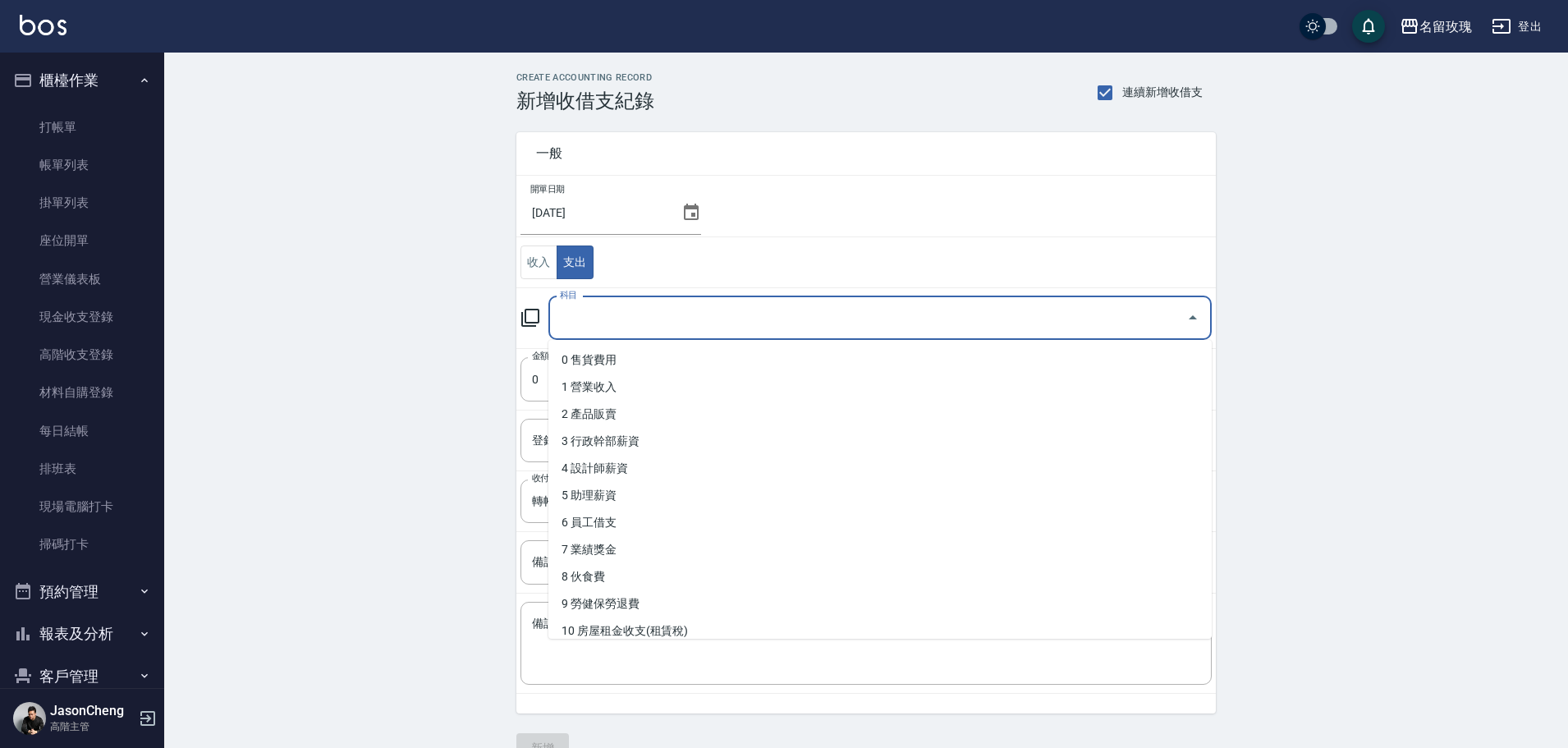
click at [639, 323] on input "科目" at bounding box center [868, 317] width 624 height 29
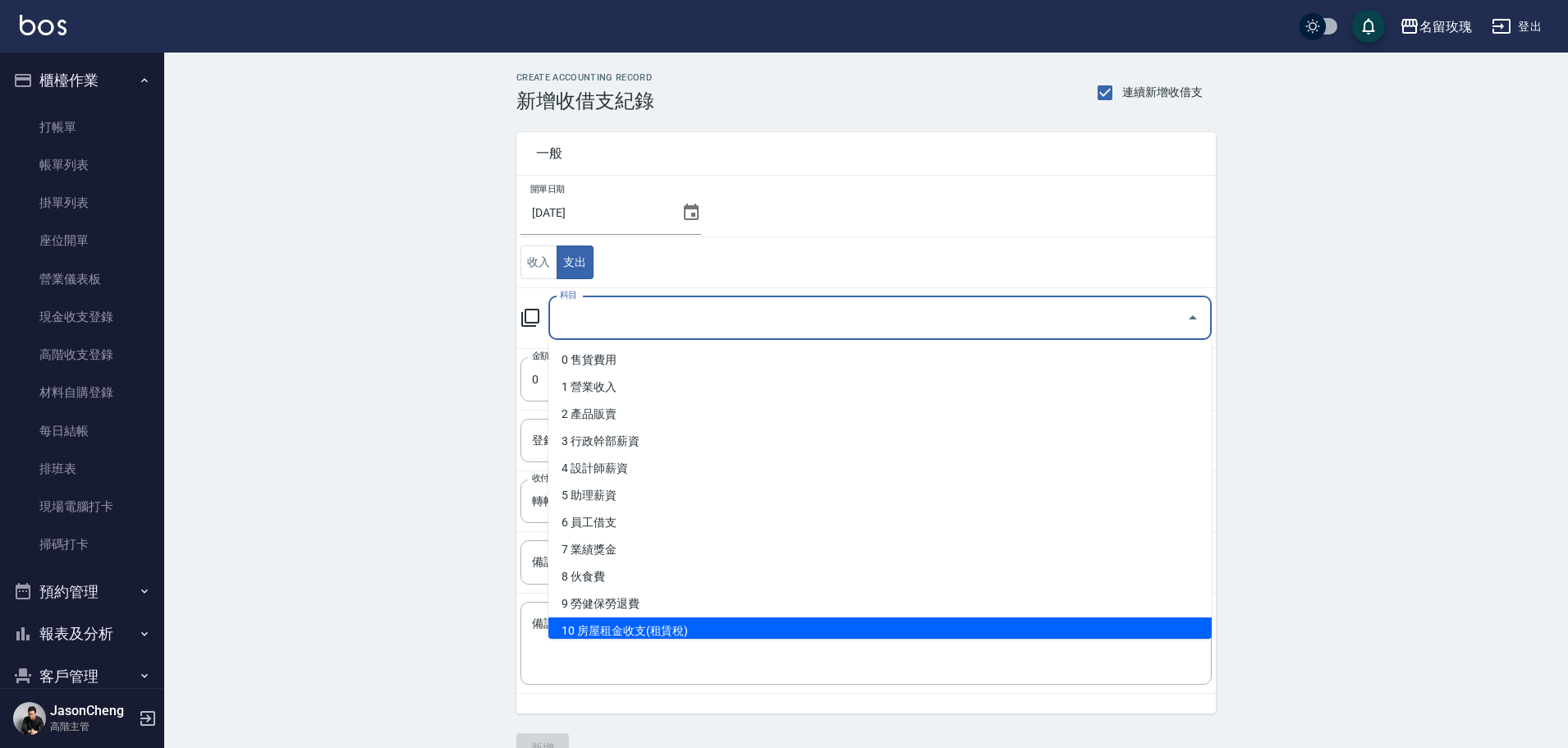
click at [638, 619] on li "10 房屋租金收支(租賃稅)" at bounding box center [880, 631] width 663 height 27
type input "10 房屋租金收支(租賃稅)"
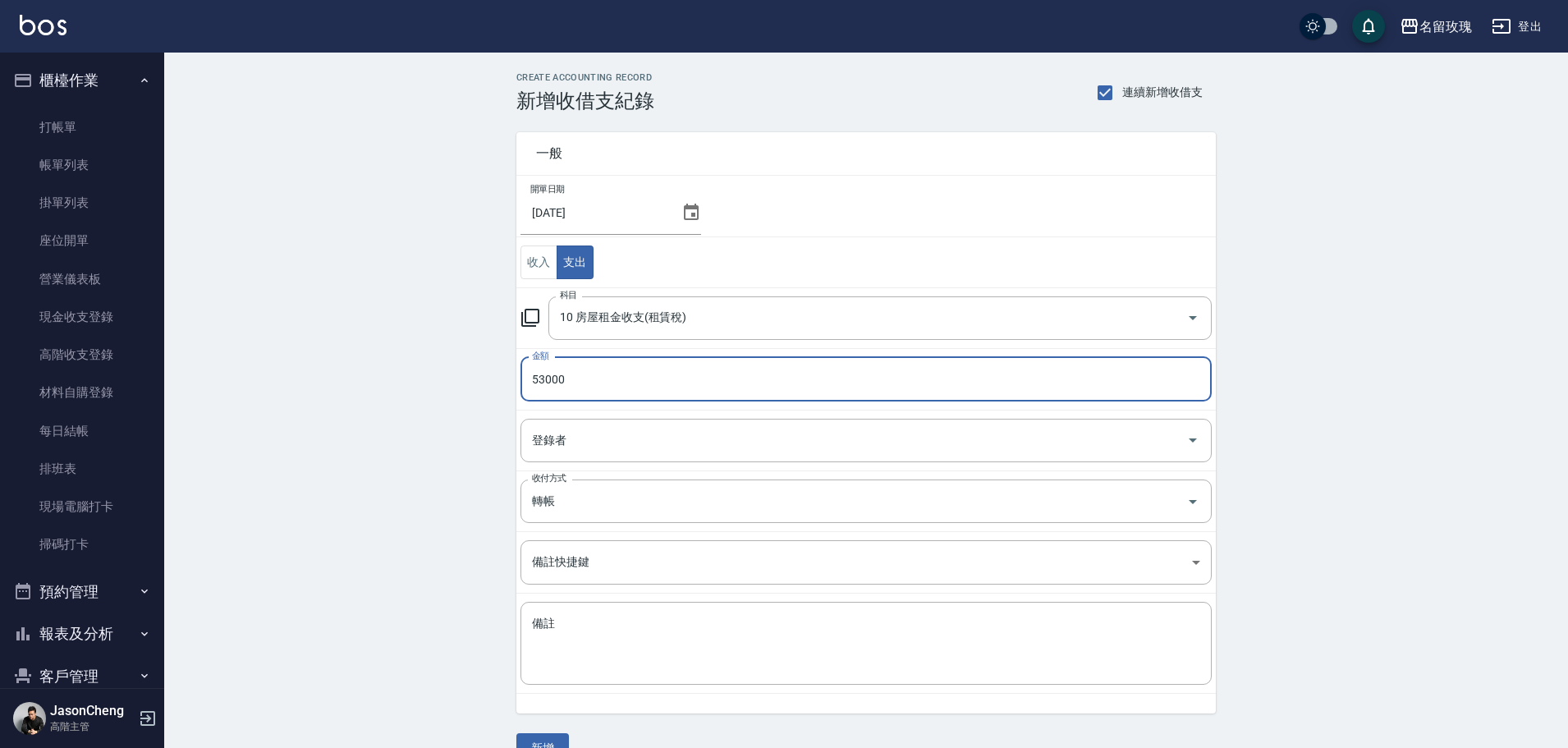
type input "53000"
click at [369, 540] on div "CREATE ACCOUNTING RECORD 新增收借支紀錄 連續新增收借支 一般 開單日期 2025/07/31 收入 支出 科目 10 房屋租金收支(…" at bounding box center [866, 417] width 1403 height 731
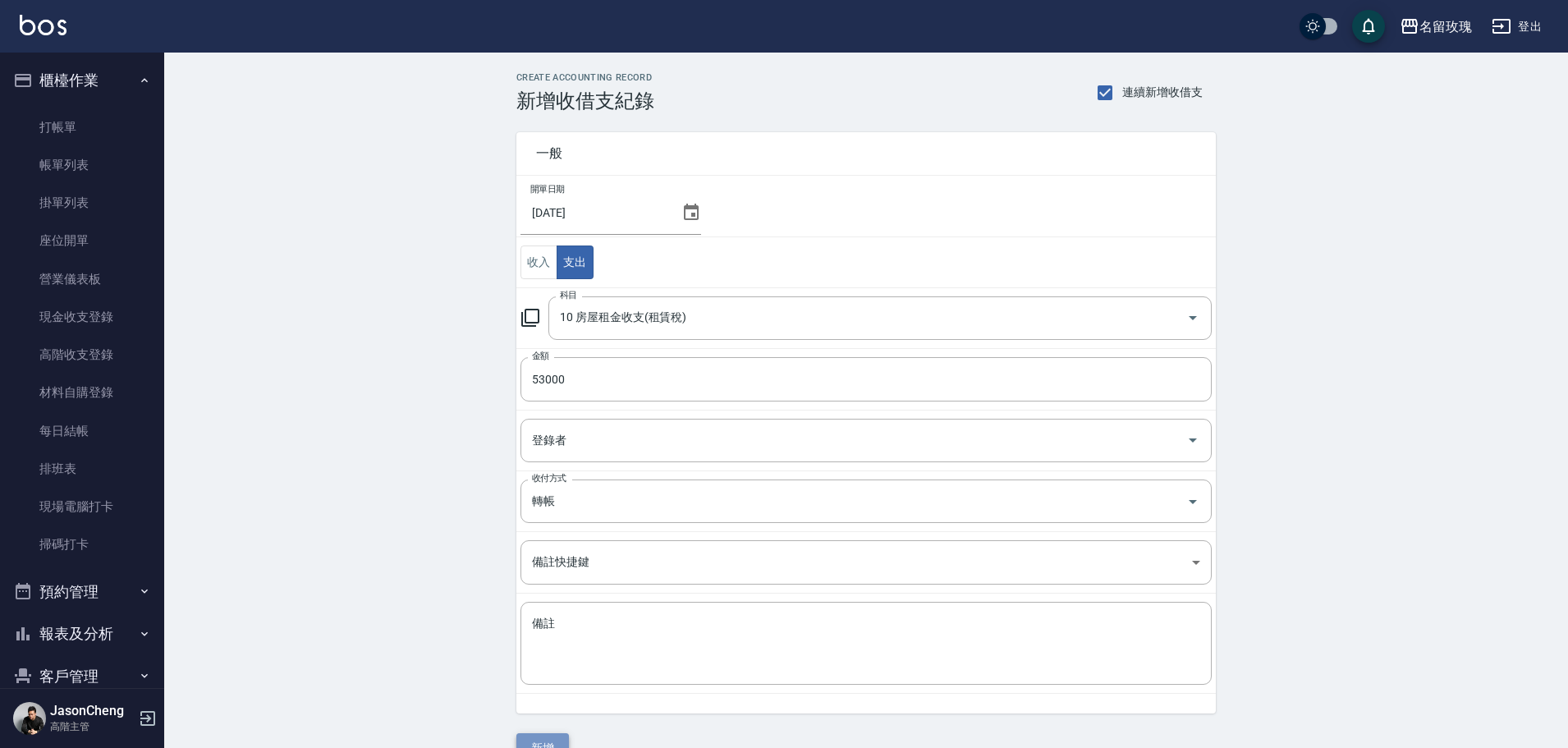
click at [529, 736] on button "新增" at bounding box center [542, 748] width 52 height 31
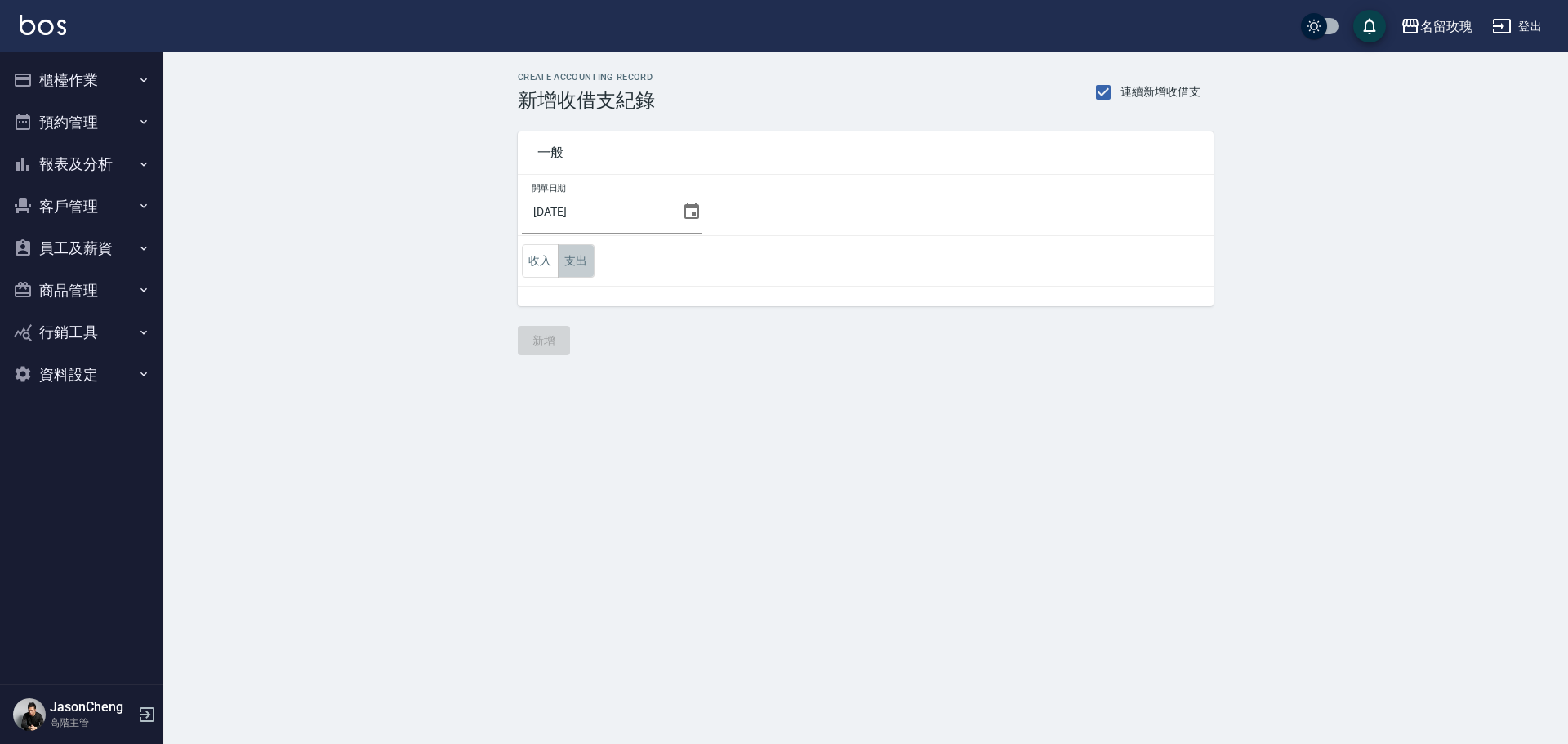
click at [584, 269] on button "支出" at bounding box center [576, 260] width 36 height 33
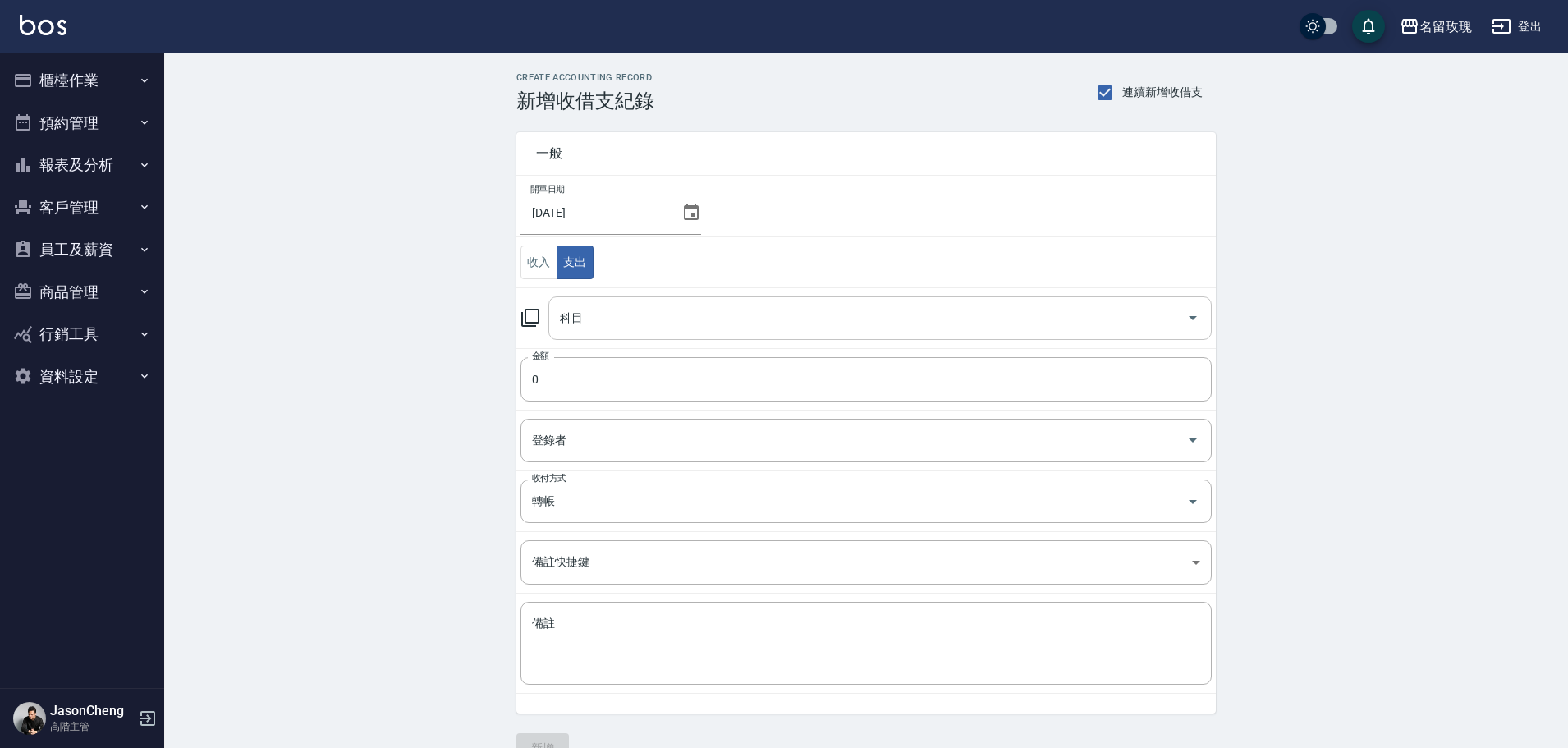
click at [590, 311] on input "科目" at bounding box center [868, 317] width 624 height 29
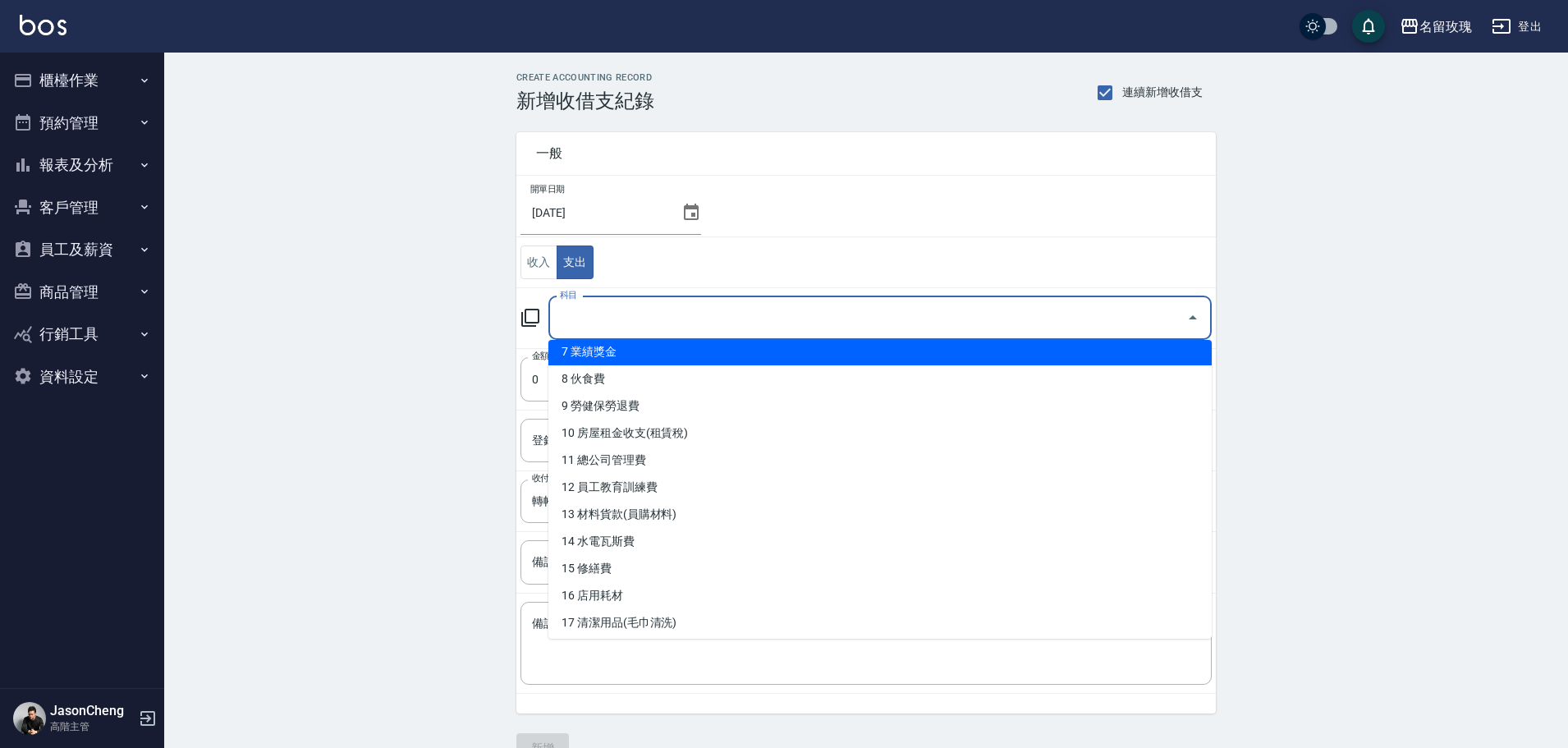
scroll to position [246, 0]
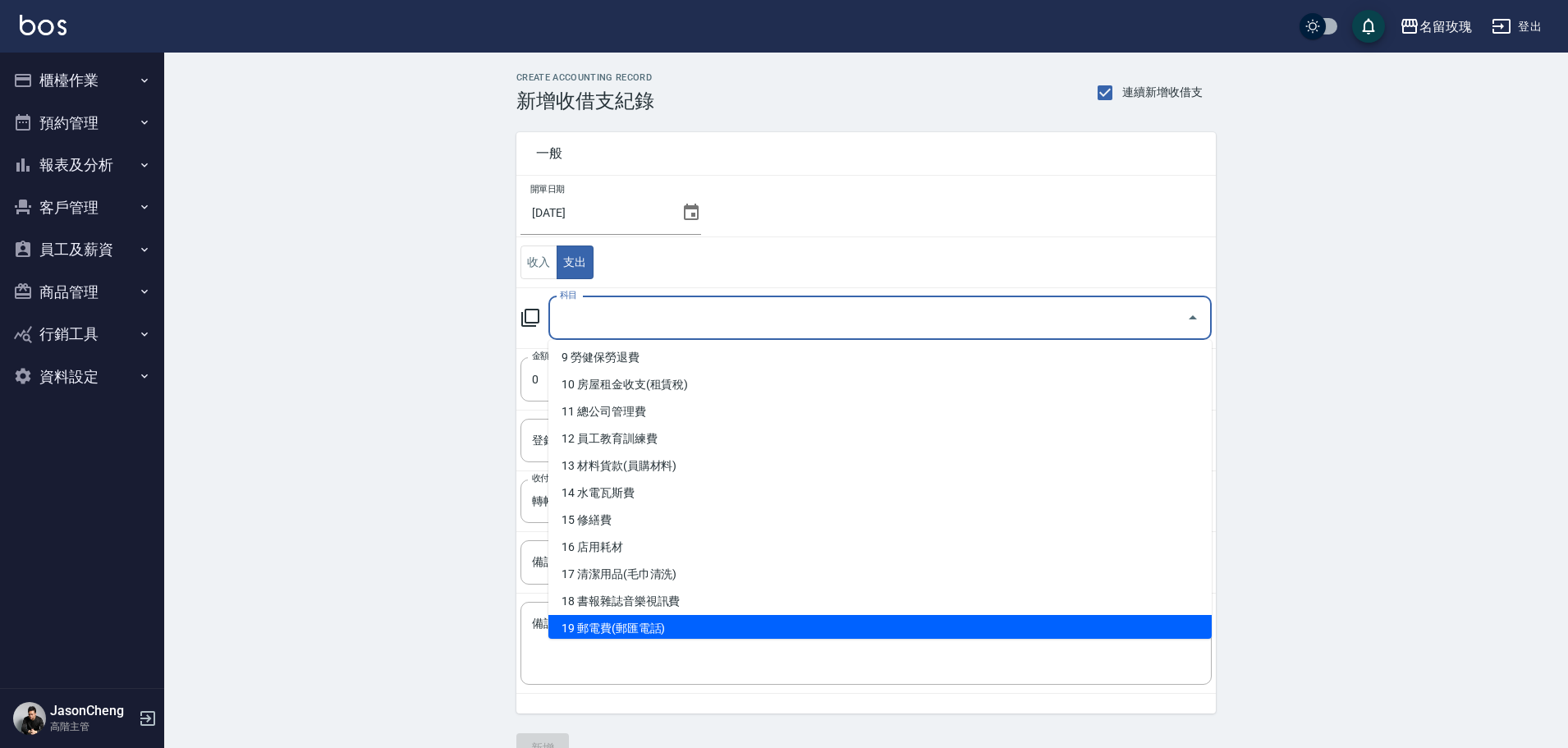
click at [655, 623] on li "19 郵電費(郵匯電話)" at bounding box center [880, 628] width 663 height 27
type input "19 郵電費(郵匯電話)"
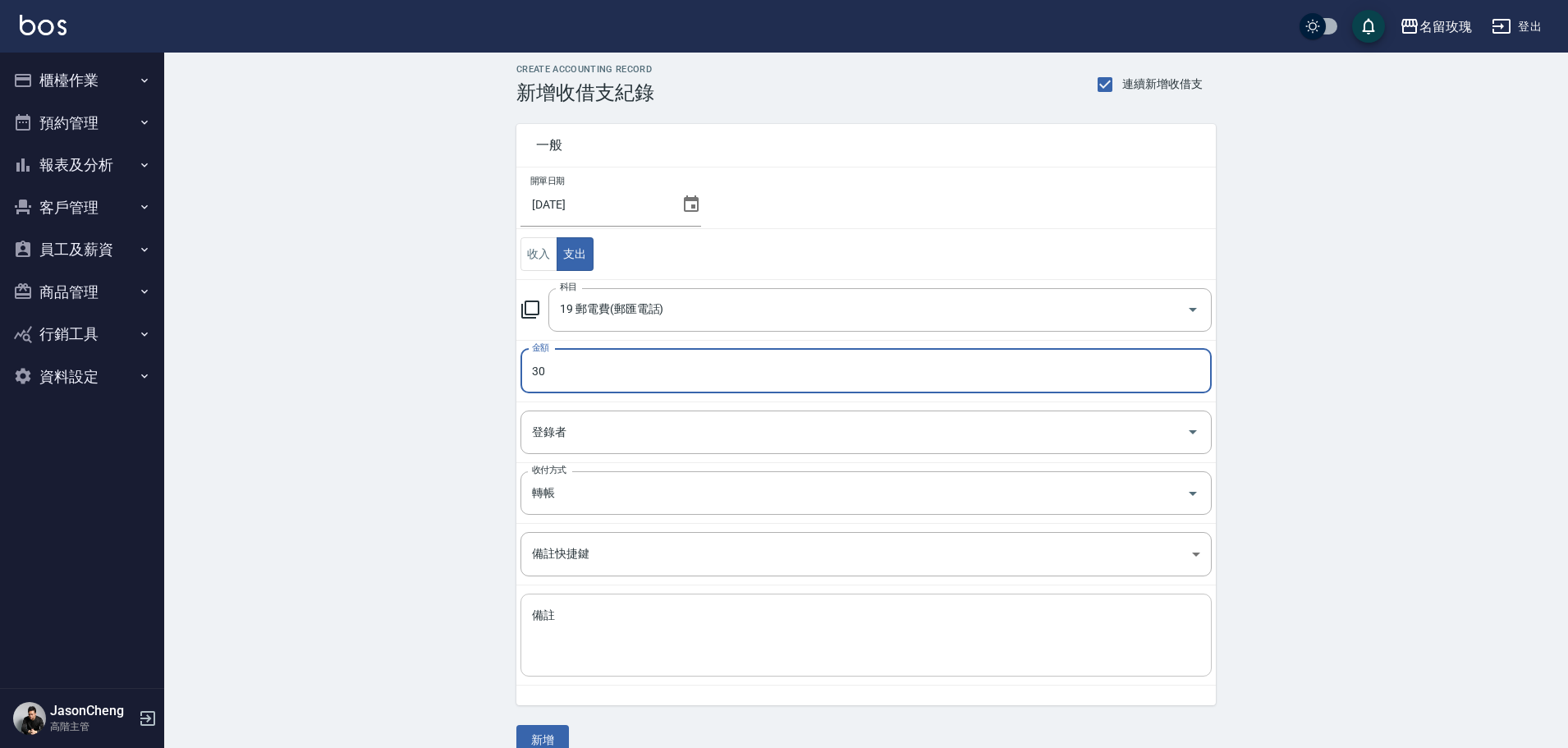
scroll to position [35, 0]
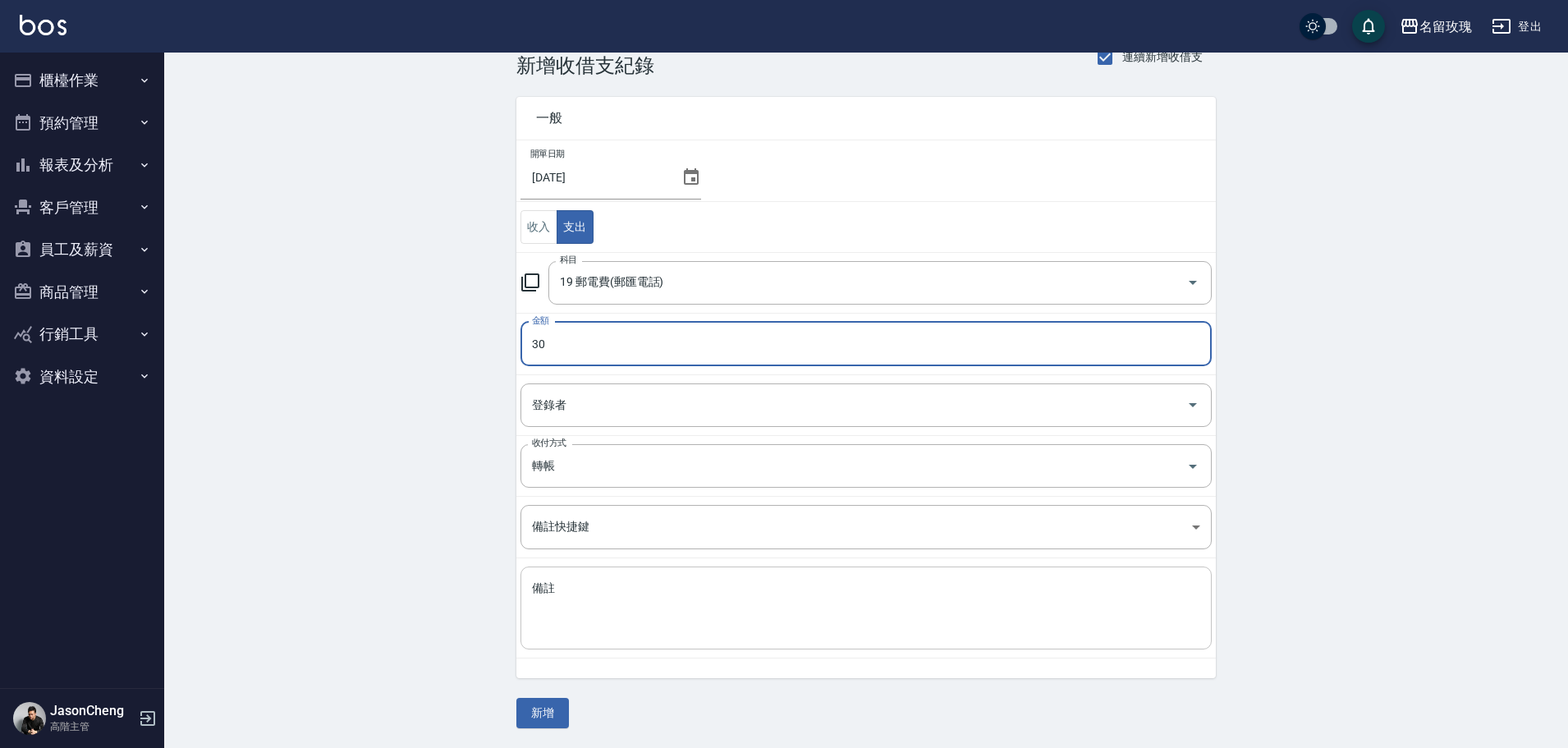
type input "30"
click at [576, 593] on textarea "備註" at bounding box center [866, 608] width 668 height 56
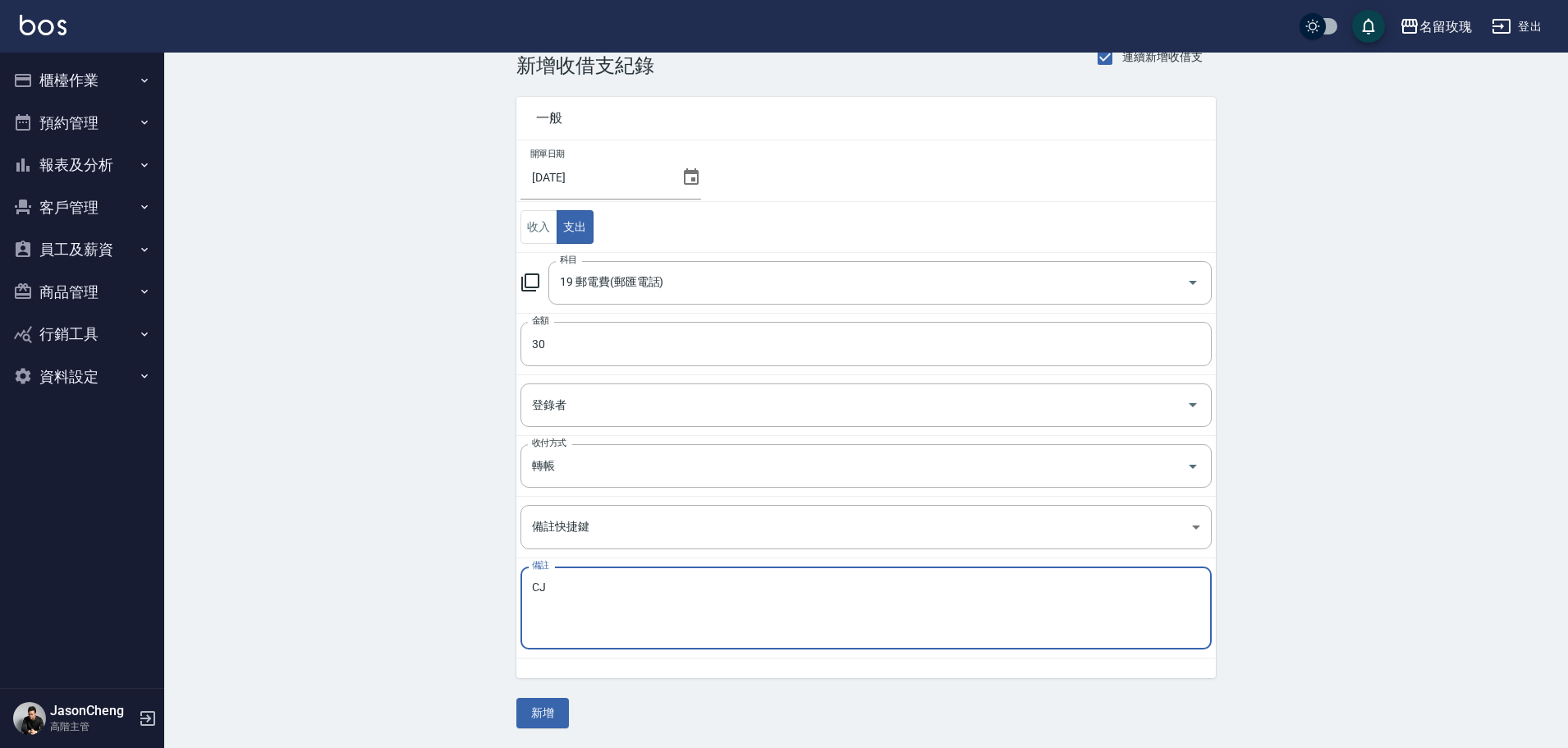
type textarea "C"
type textarea "費"
type textarea "匯費"
click at [548, 715] on button "新增" at bounding box center [542, 713] width 52 height 31
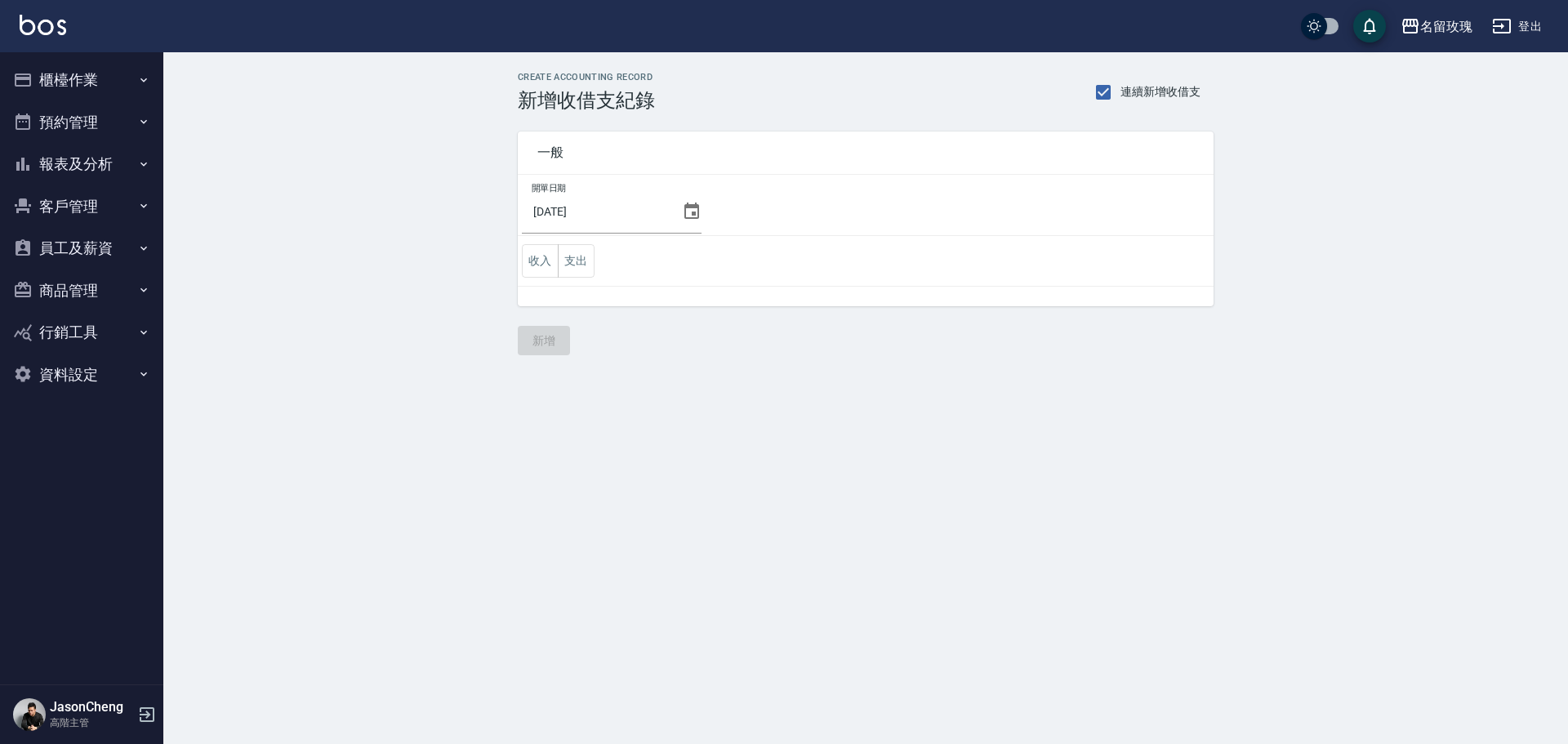
click at [47, 79] on button "櫃檯作業" at bounding box center [82, 79] width 151 height 42
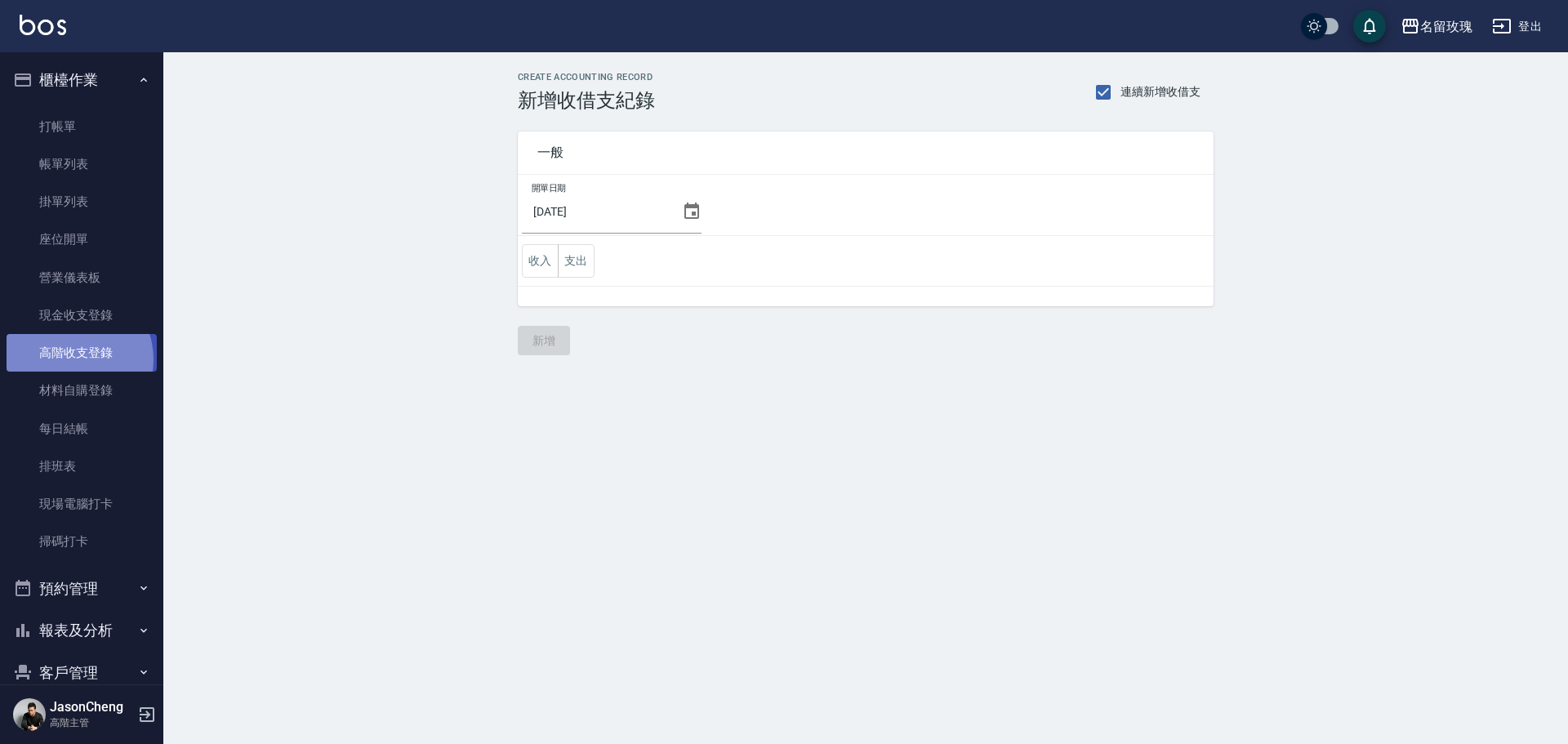
click at [71, 360] on link "高階收支登錄" at bounding box center [82, 352] width 151 height 37
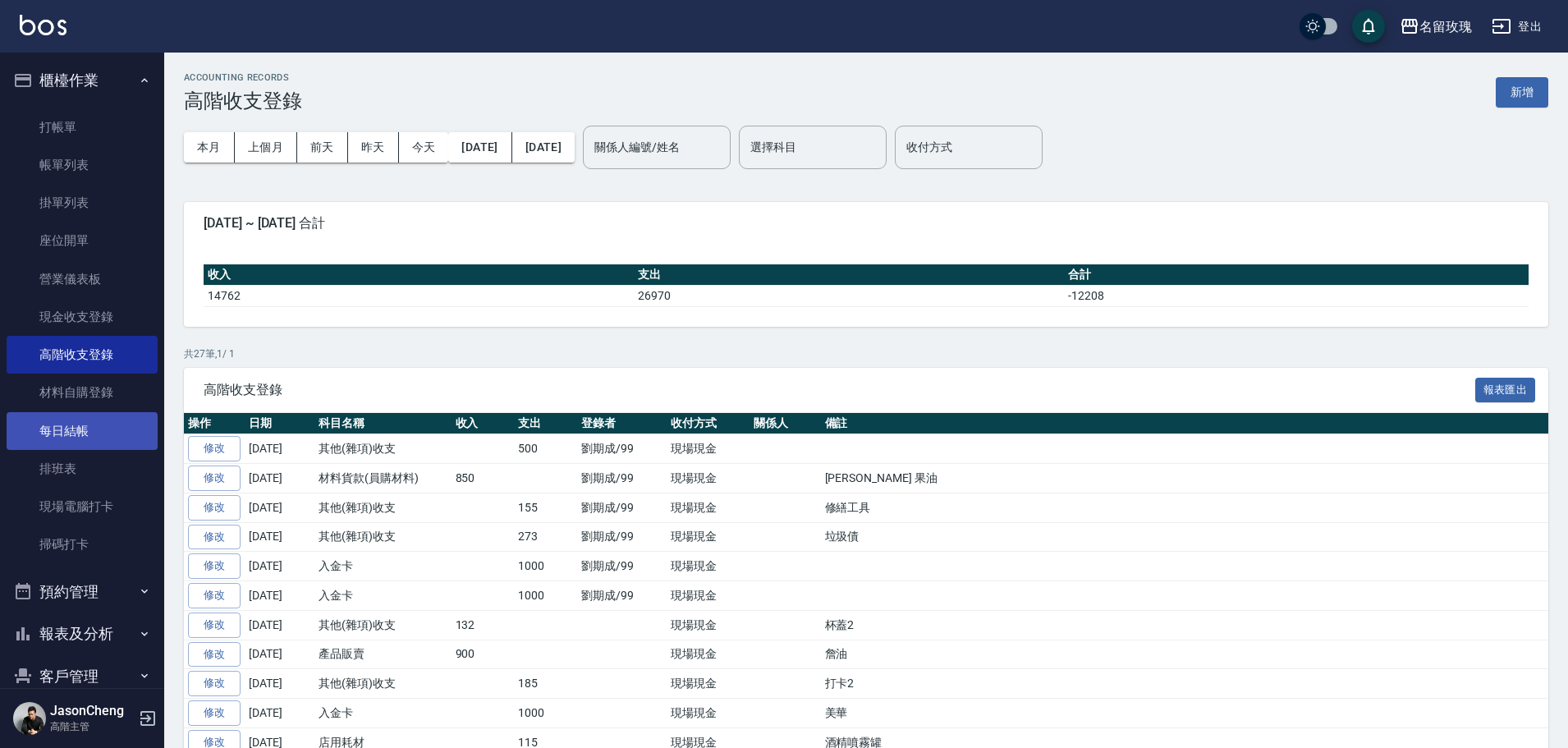
click at [71, 436] on link "每日結帳" at bounding box center [82, 431] width 151 height 37
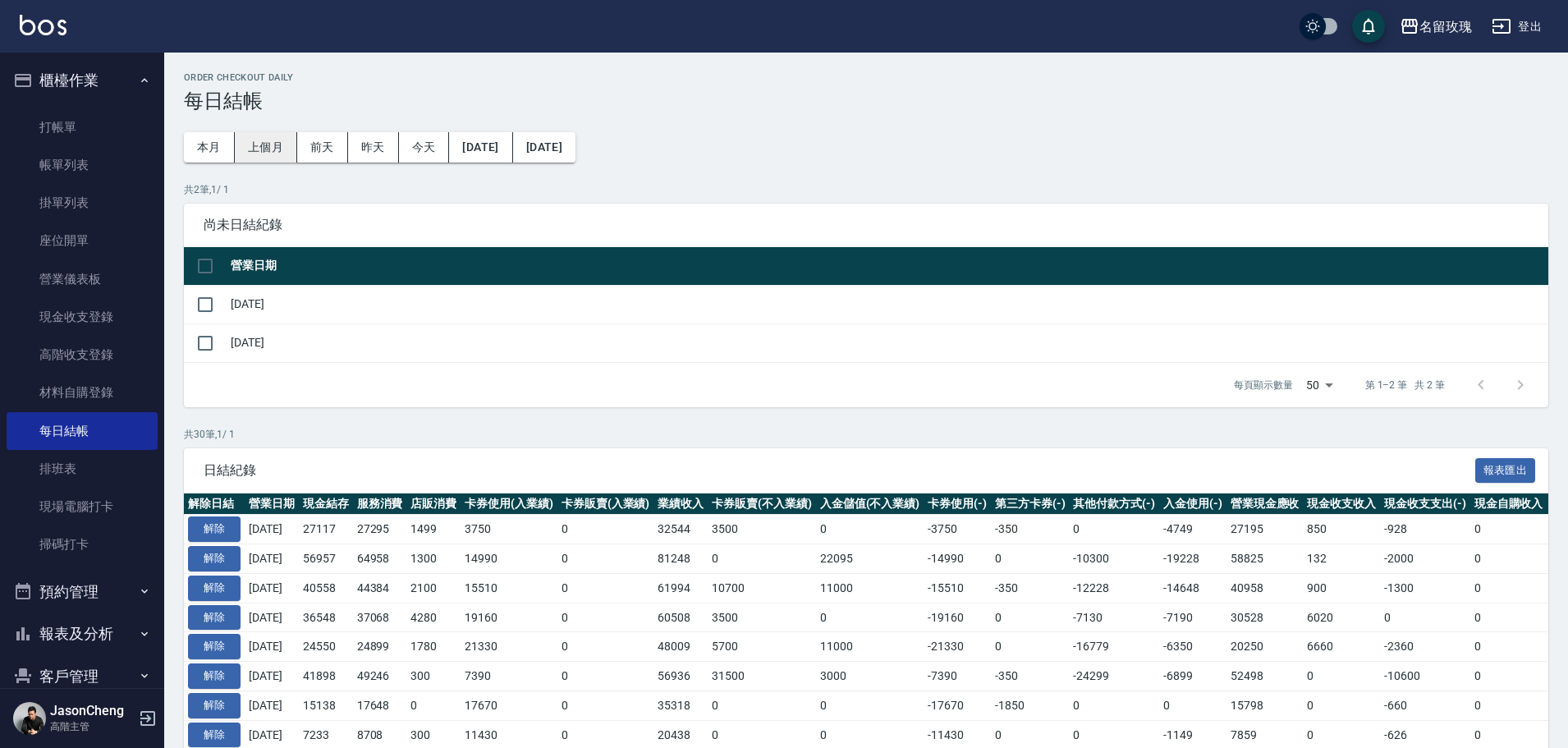
click at [248, 146] on button "上個月" at bounding box center [265, 147] width 62 height 31
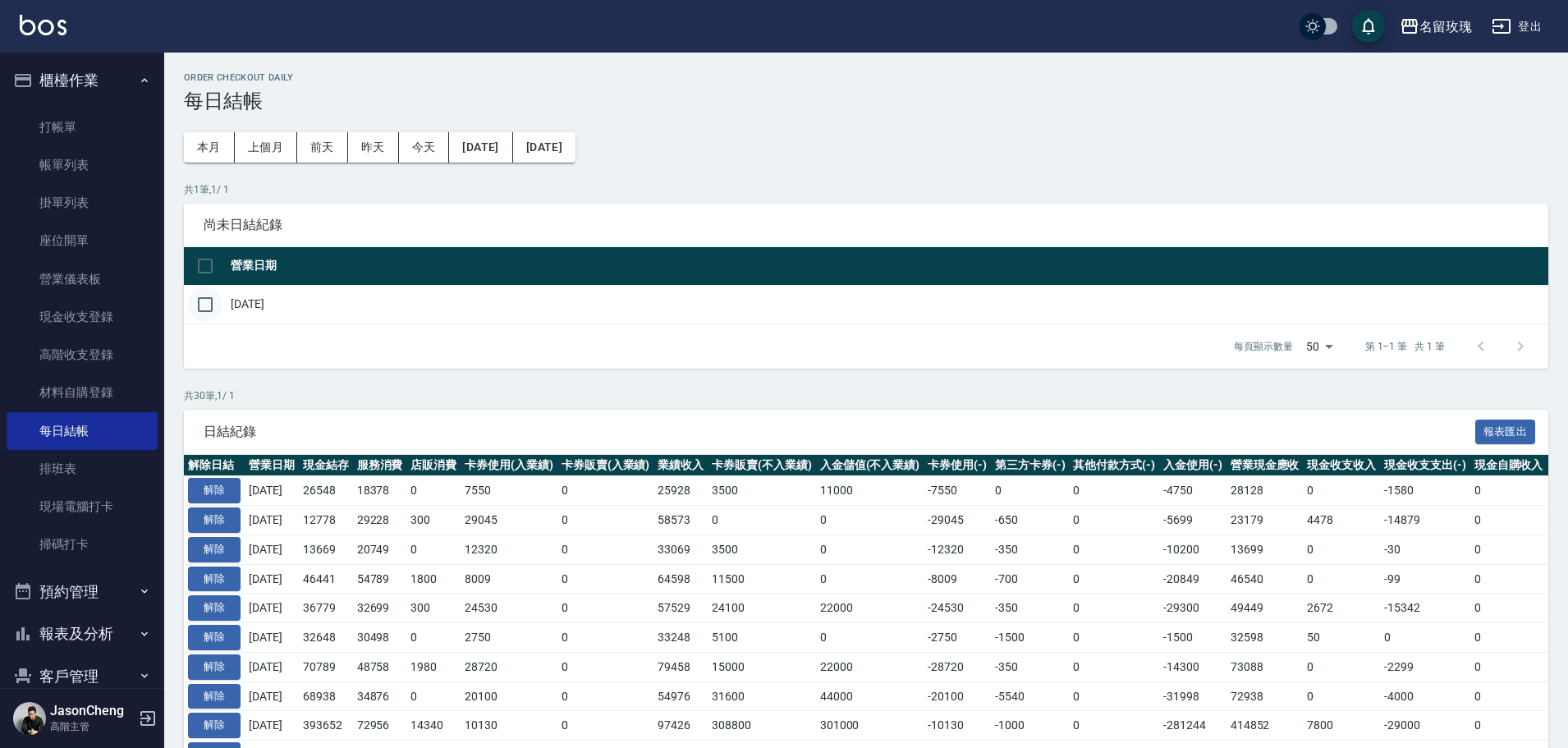
click at [204, 302] on input "checkbox" at bounding box center [204, 304] width 34 height 34
checkbox input "true"
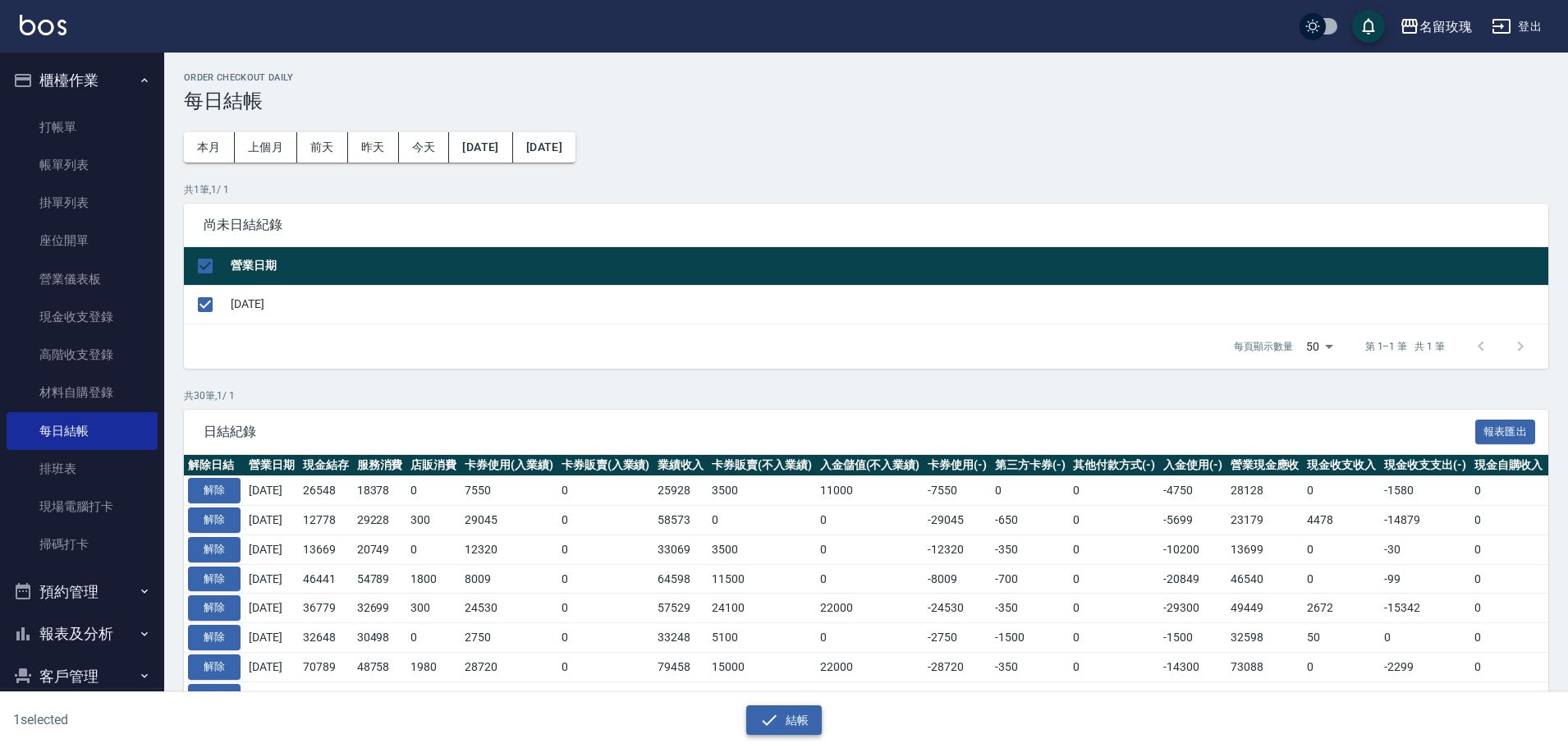
click at [779, 716] on button "結帳" at bounding box center [784, 720] width 76 height 31
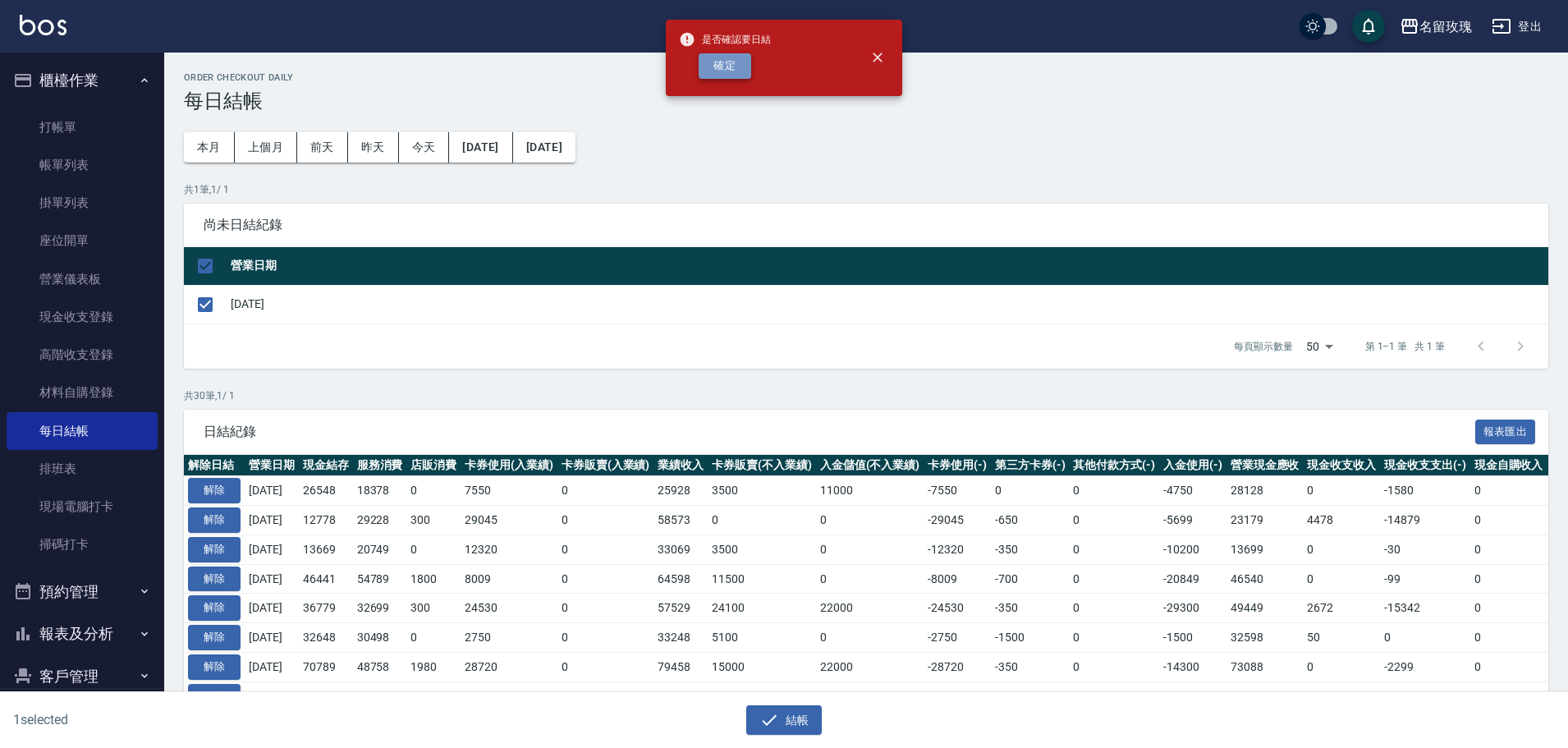
click at [720, 60] on button "確定" at bounding box center [725, 66] width 52 height 26
checkbox input "false"
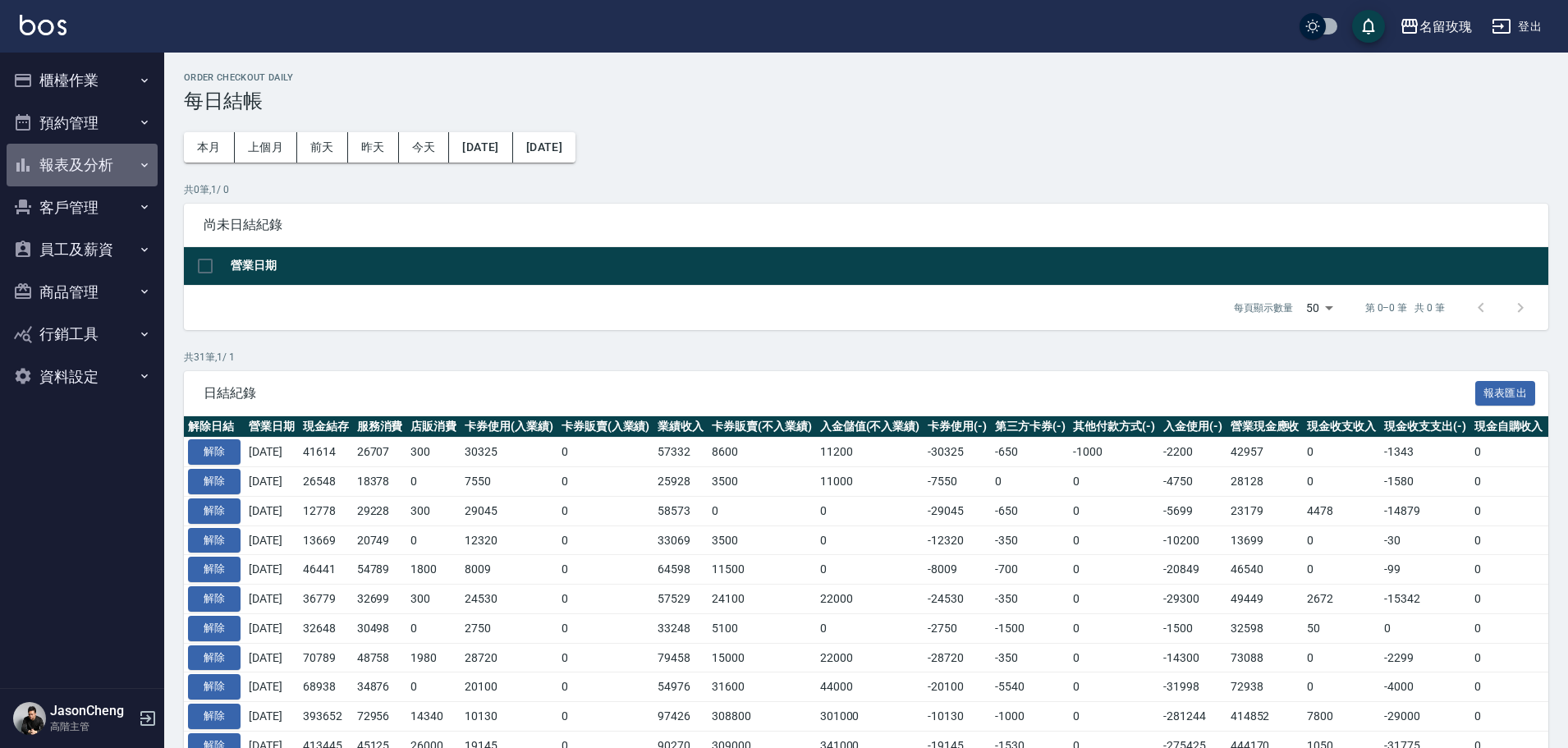
click at [98, 160] on button "報表及分析" at bounding box center [82, 165] width 151 height 42
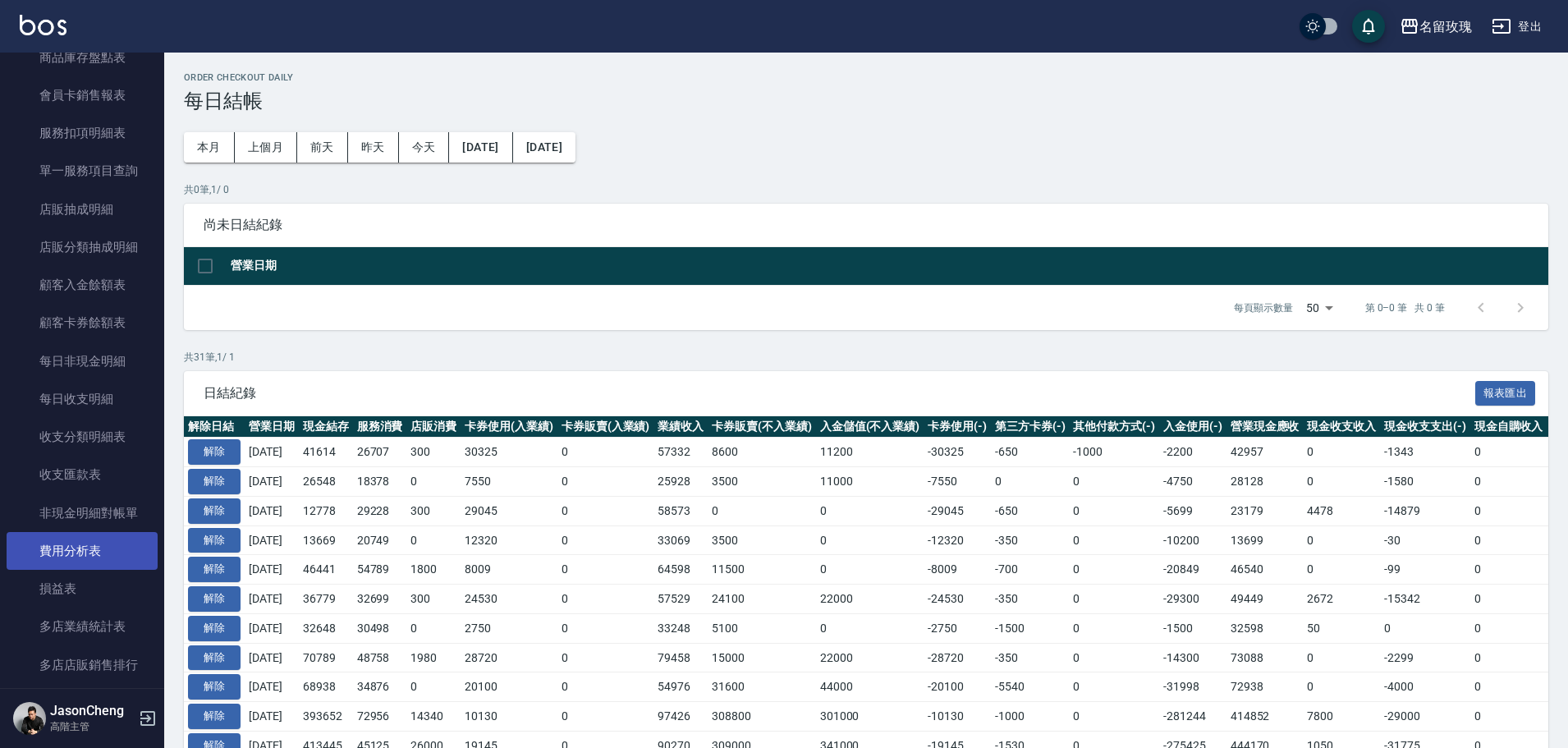
scroll to position [1313, 0]
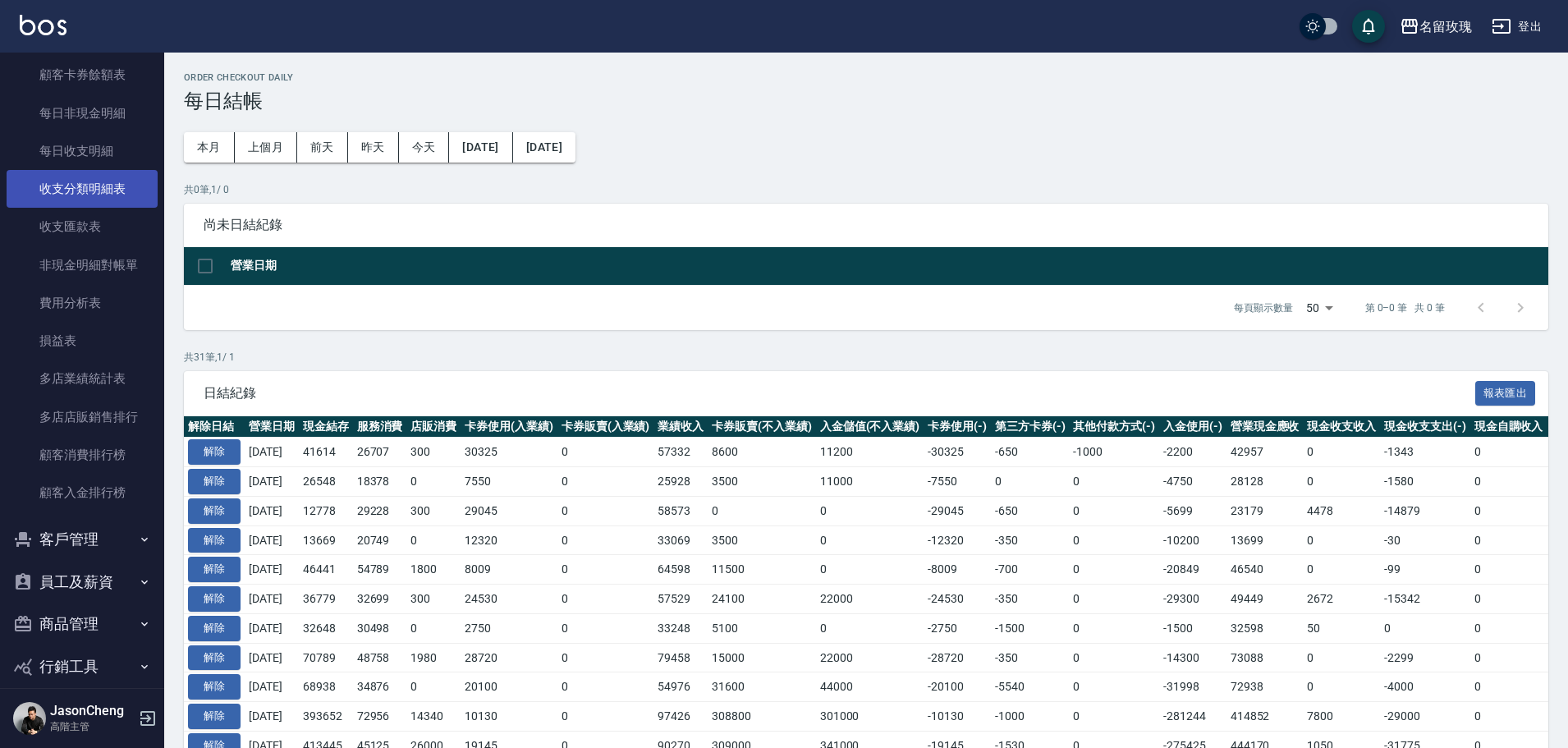
click at [126, 187] on link "收支分類明細表" at bounding box center [82, 188] width 151 height 37
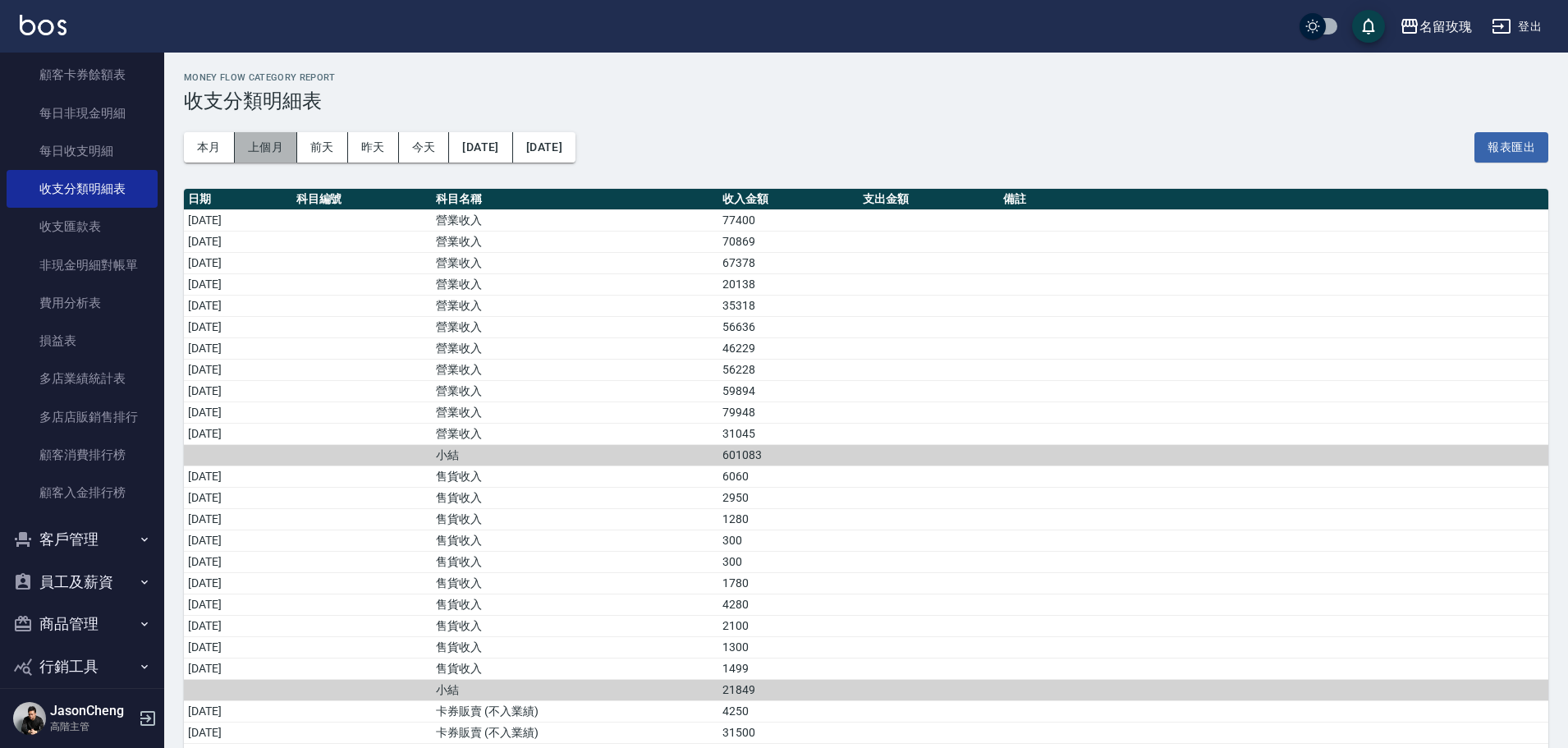
click at [278, 151] on button "上個月" at bounding box center [265, 147] width 62 height 31
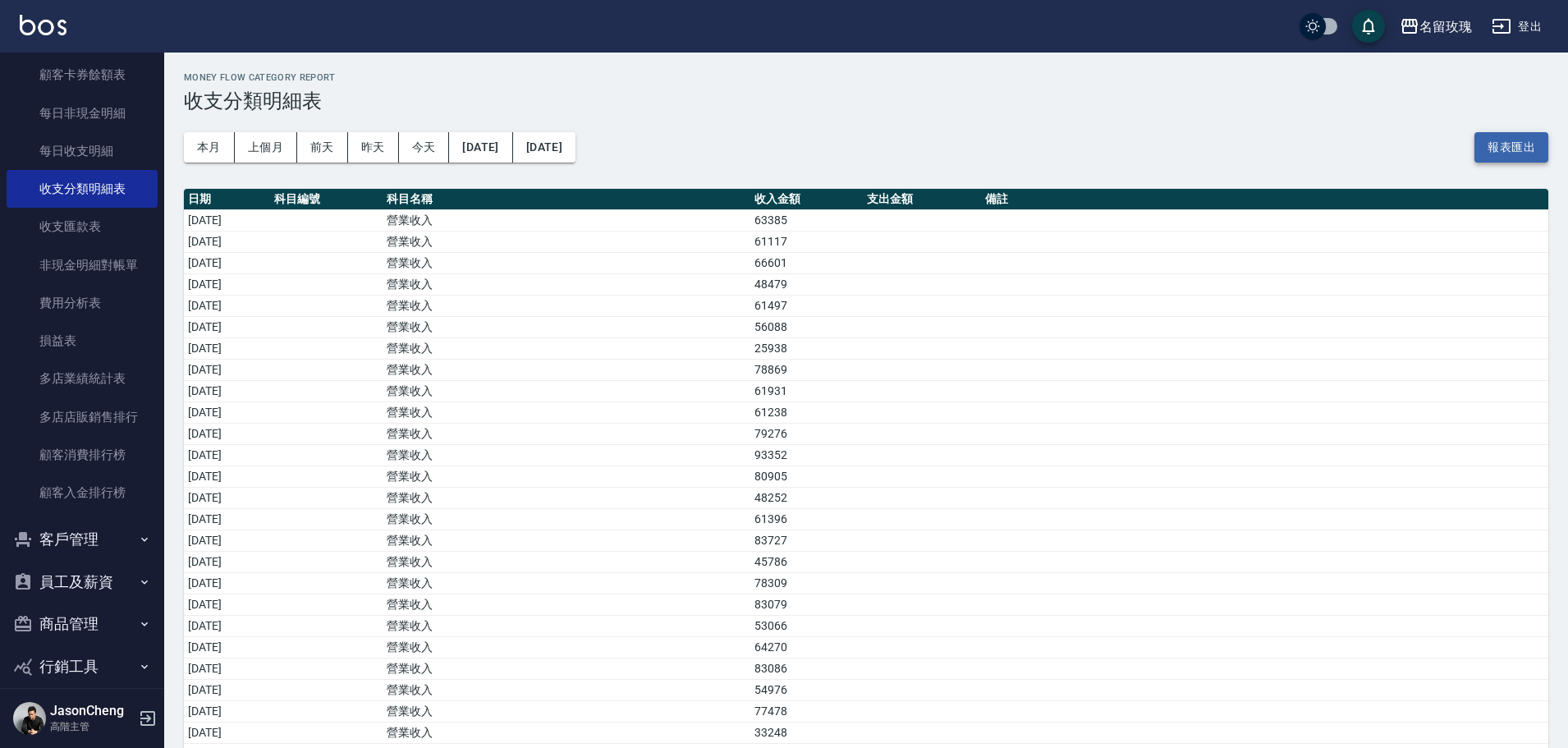
click at [1502, 148] on button "報表匯出" at bounding box center [1511, 147] width 74 height 31
